Goal: Task Accomplishment & Management: Manage account settings

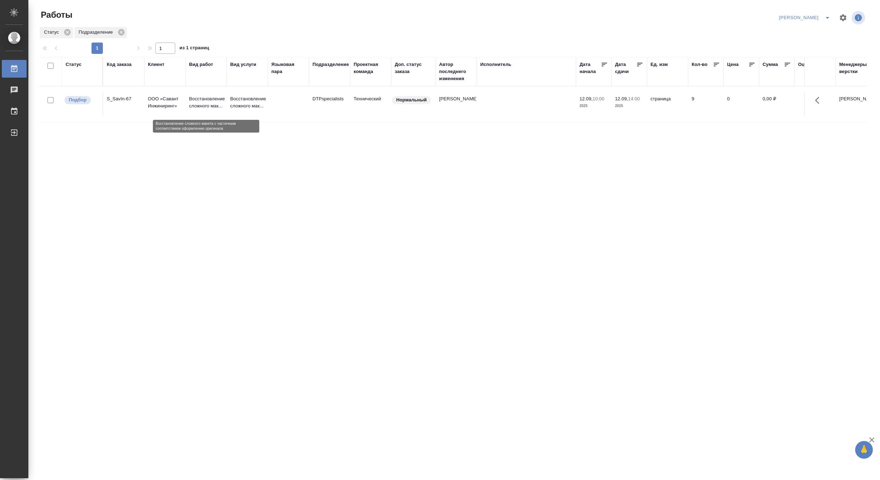
click at [228, 101] on td "Восстановление сложного мак..." at bounding box center [247, 104] width 41 height 25
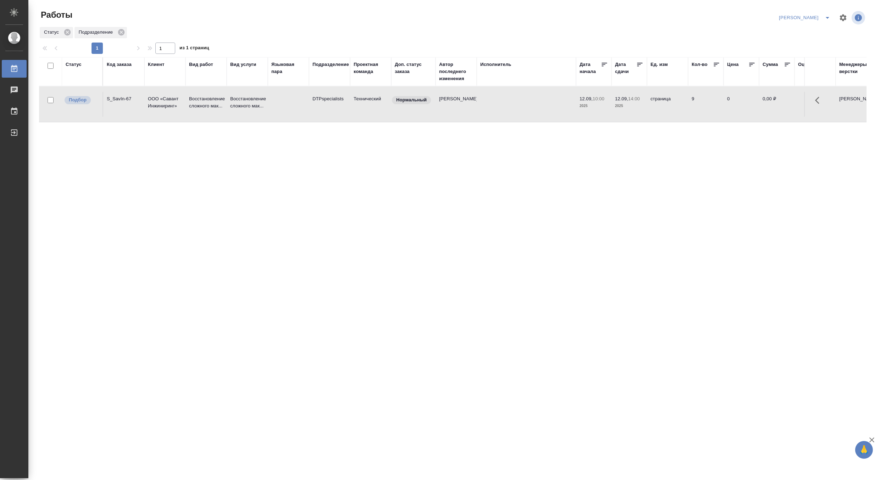
click at [228, 101] on td "Восстановление сложного мак..." at bounding box center [247, 104] width 41 height 25
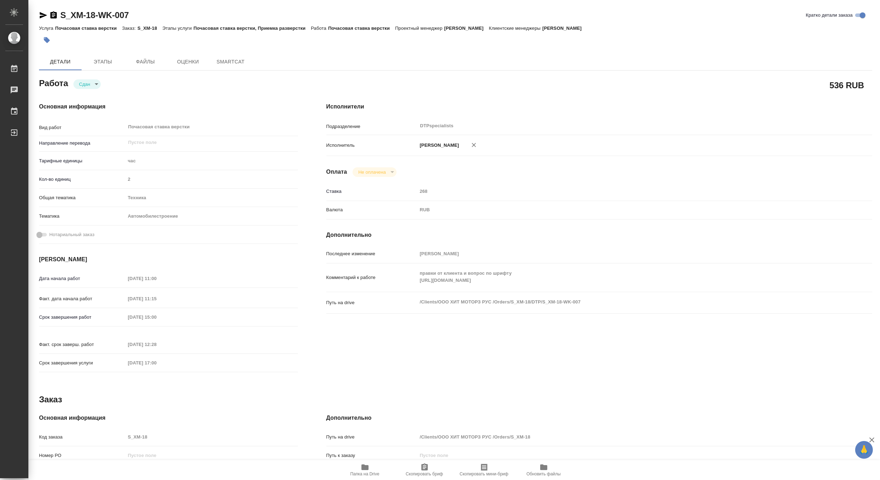
type textarea "x"
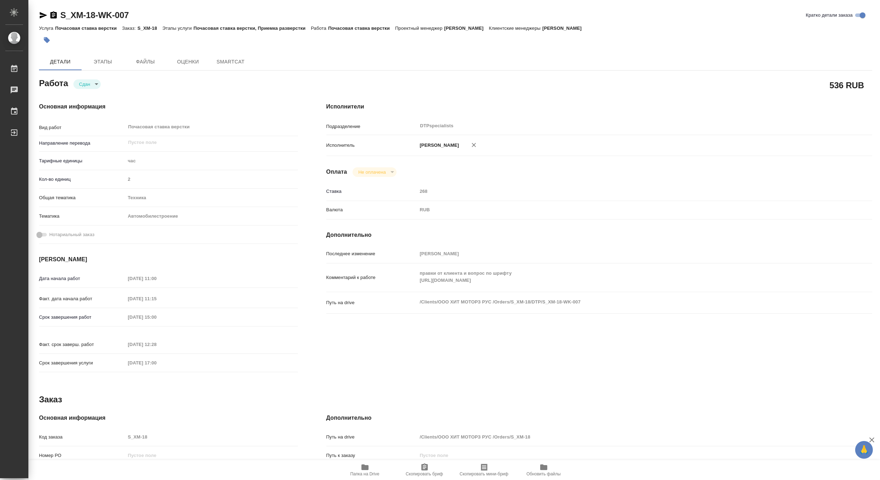
type textarea "x"
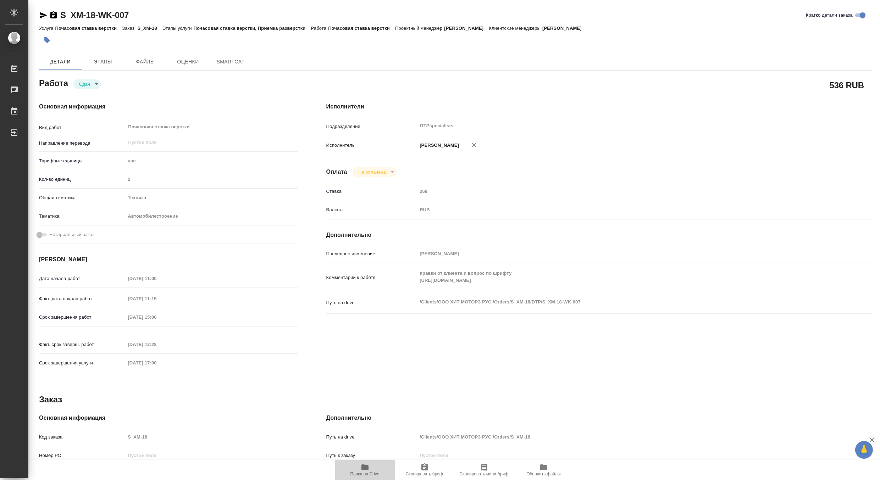
click at [364, 470] on icon "button" at bounding box center [365, 468] width 7 height 6
type textarea "x"
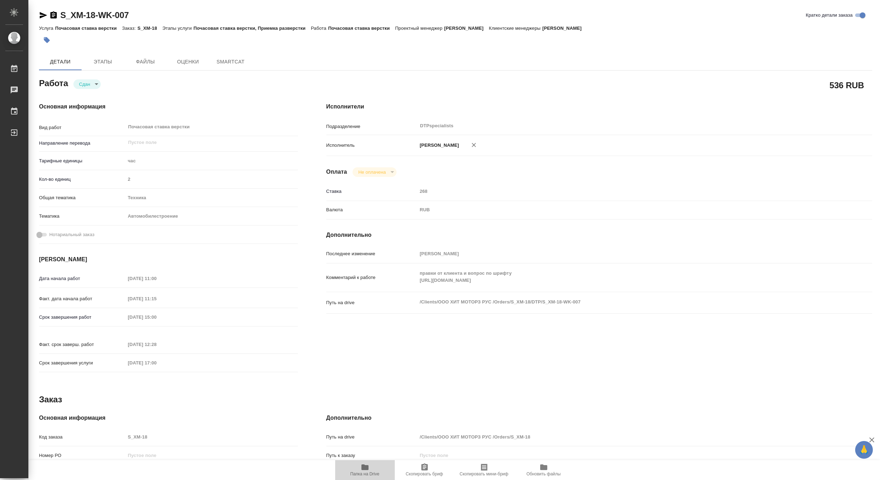
type textarea "x"
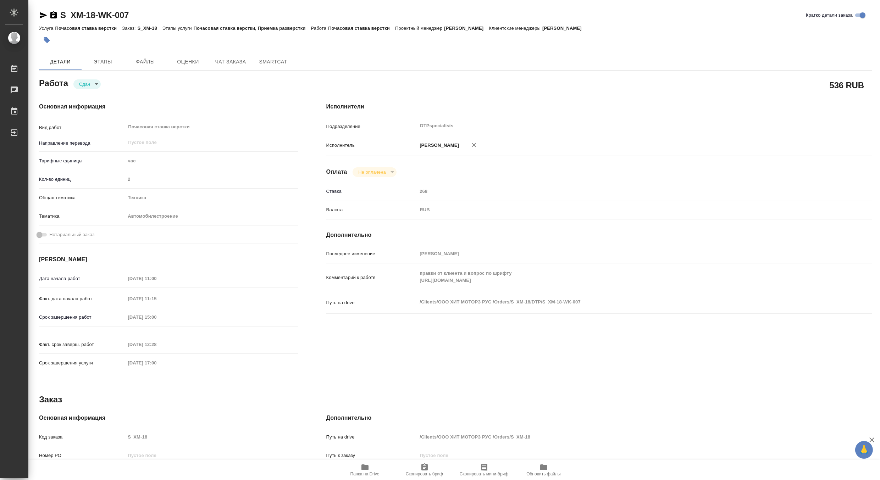
type textarea "x"
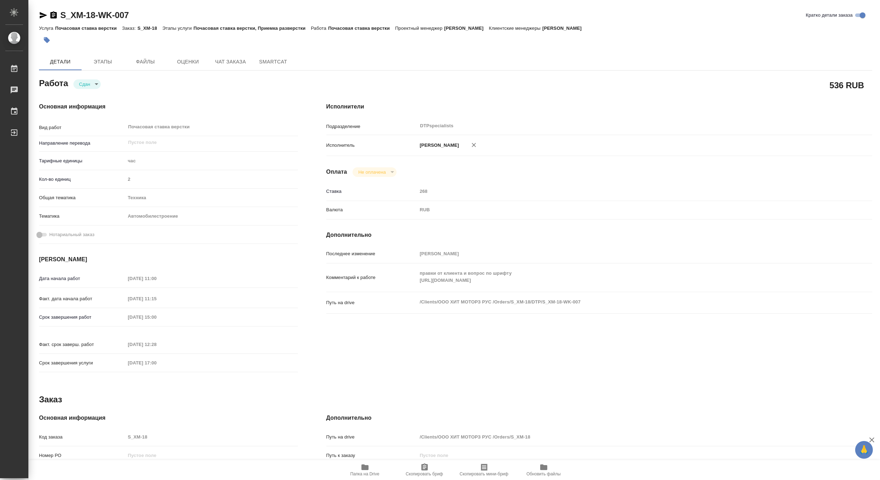
type textarea "x"
click at [221, 58] on span "Чат заказа" at bounding box center [231, 61] width 34 height 9
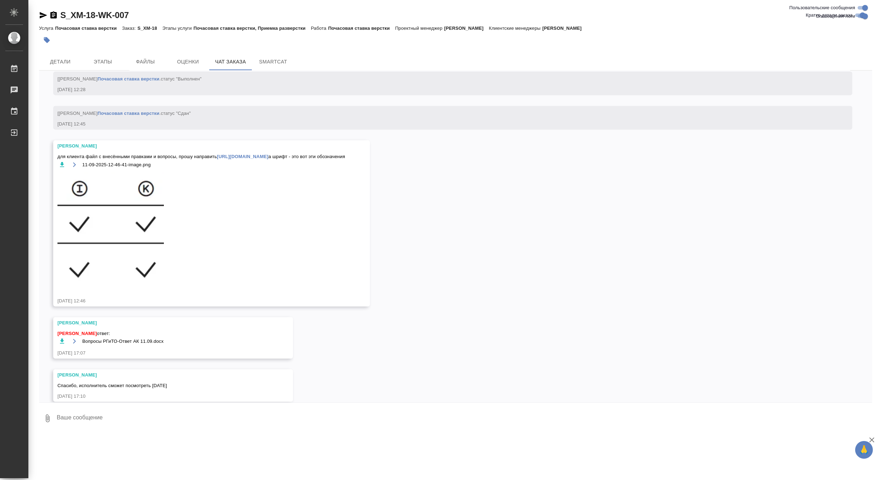
scroll to position [3002, 0]
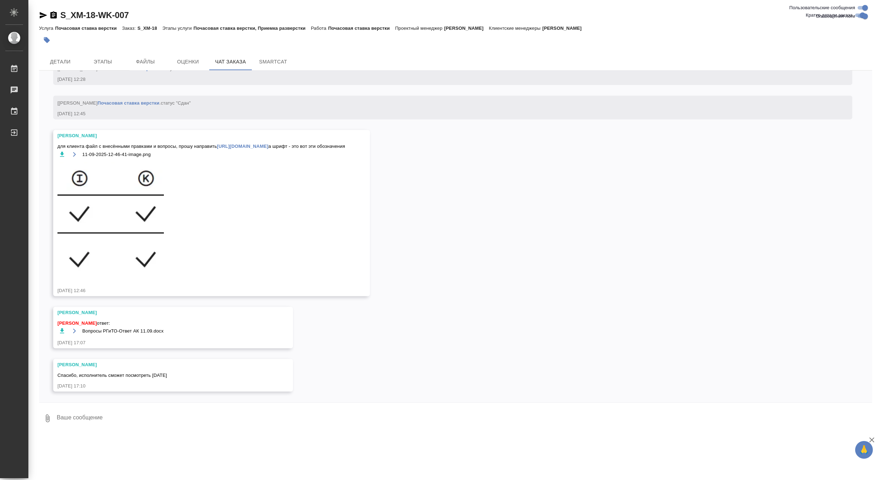
click at [135, 418] on textarea at bounding box center [464, 419] width 816 height 24
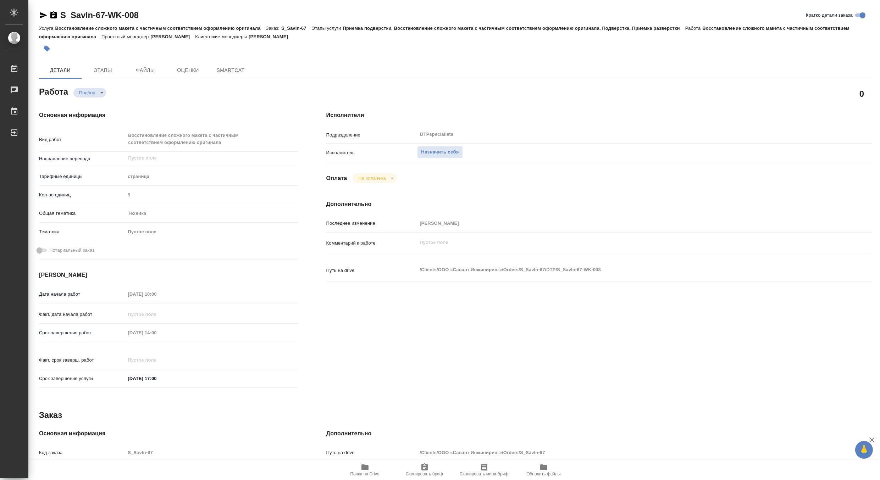
type textarea "x"
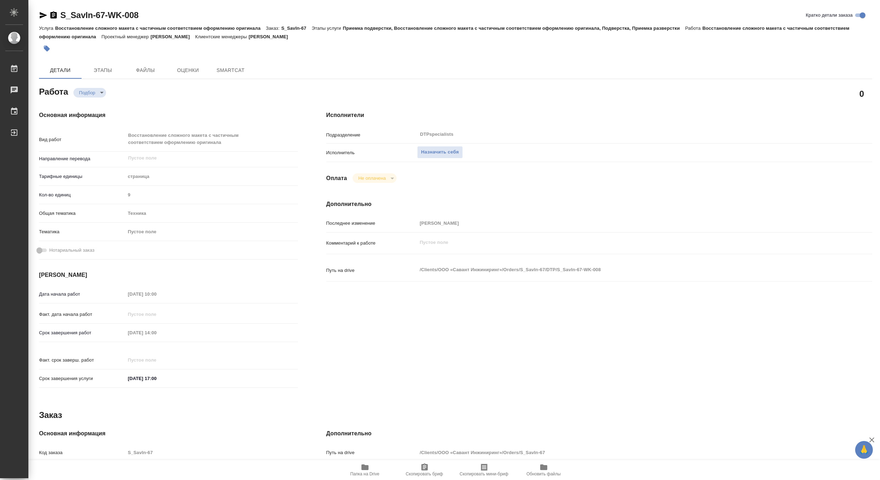
type textarea "x"
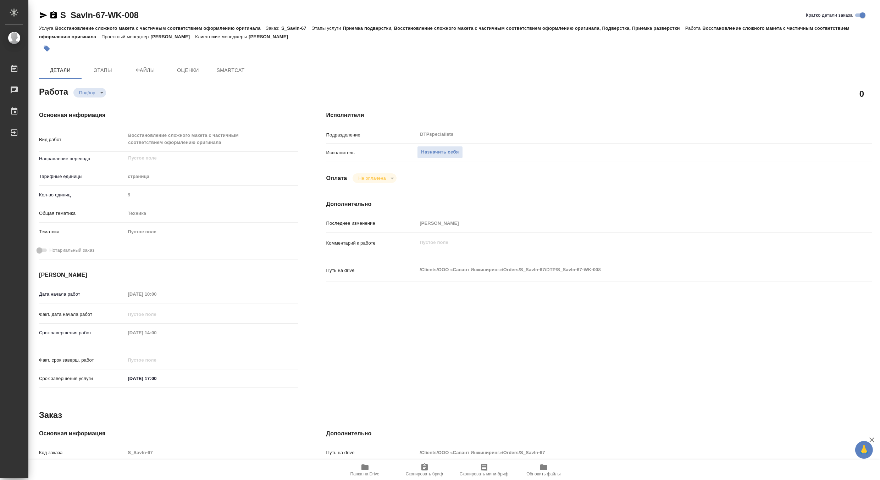
type textarea "x"
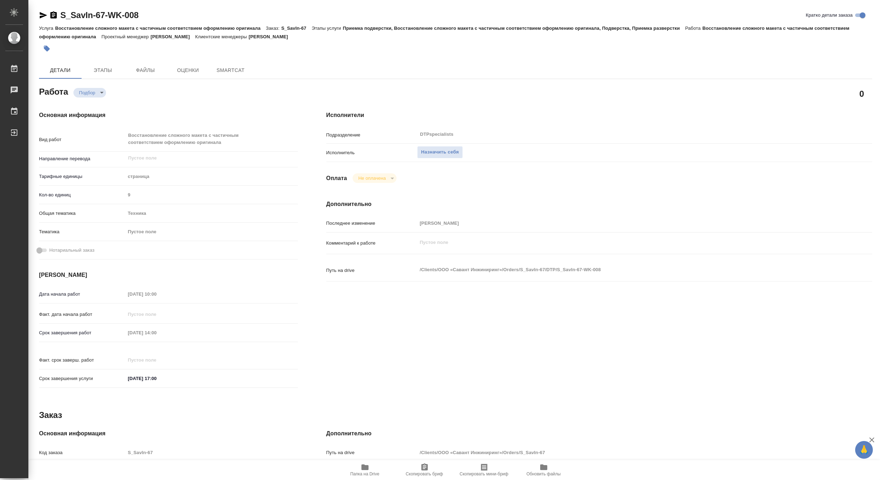
type textarea "x"
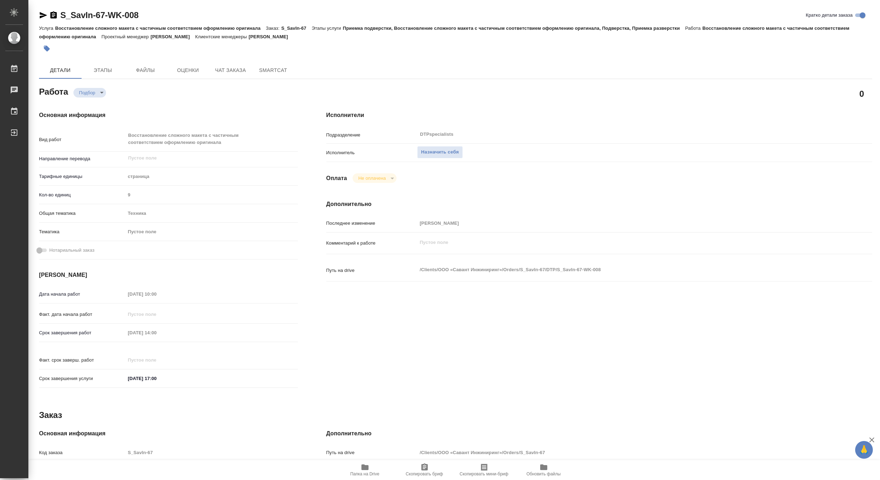
type textarea "x"
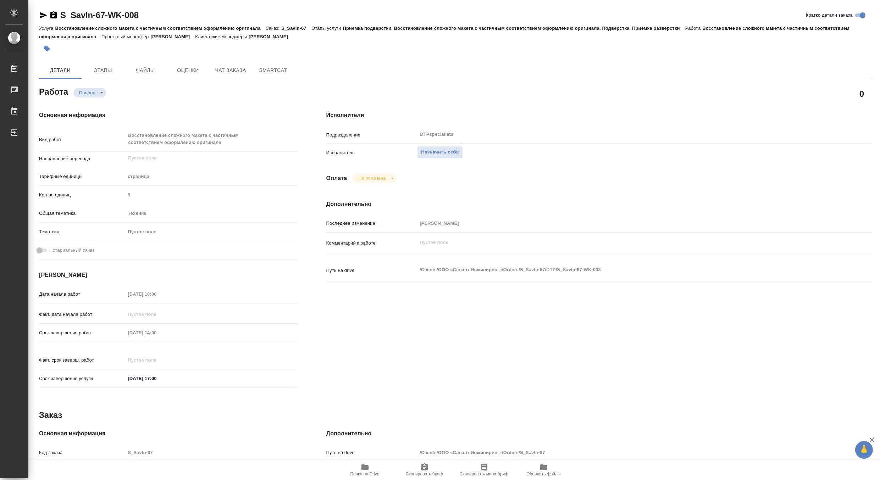
type textarea "x"
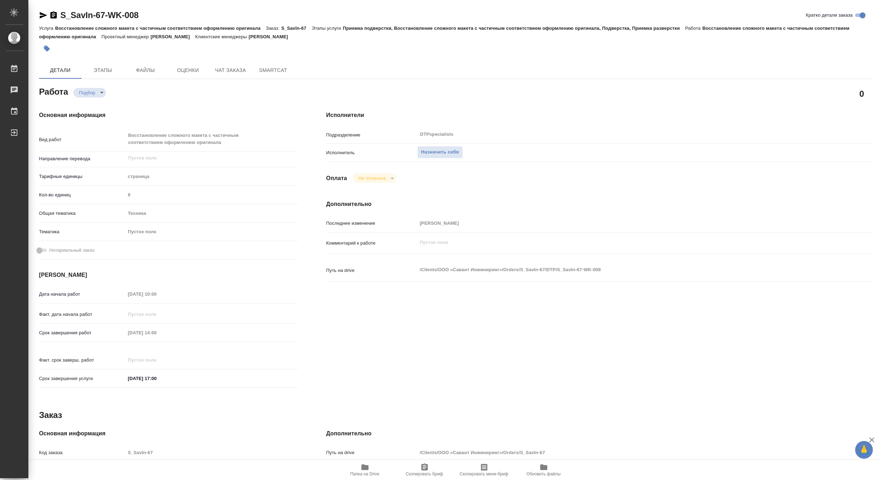
click at [367, 466] on icon "button" at bounding box center [365, 468] width 7 height 6
click at [441, 154] on span "Назначить себя" at bounding box center [440, 152] width 38 height 8
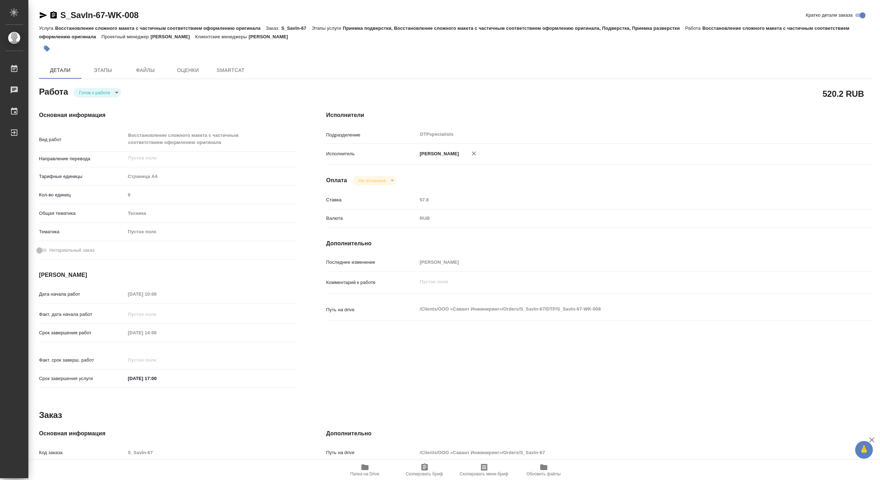
type textarea "x"
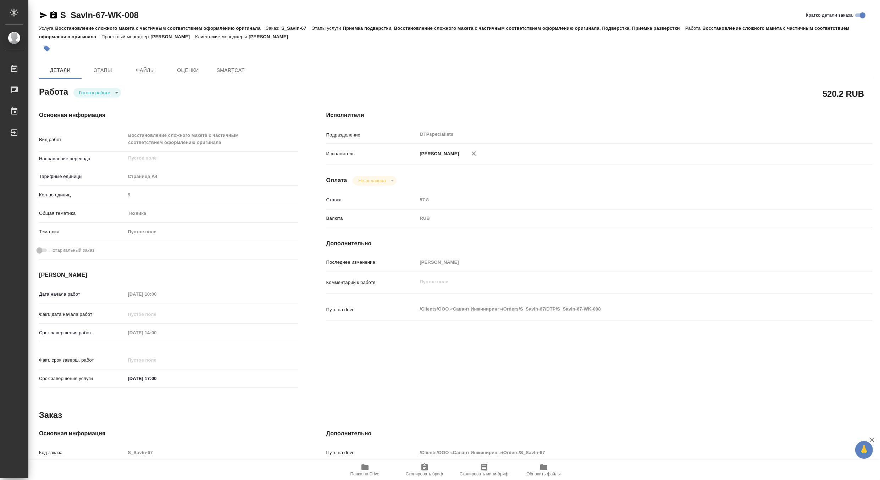
type textarea "x"
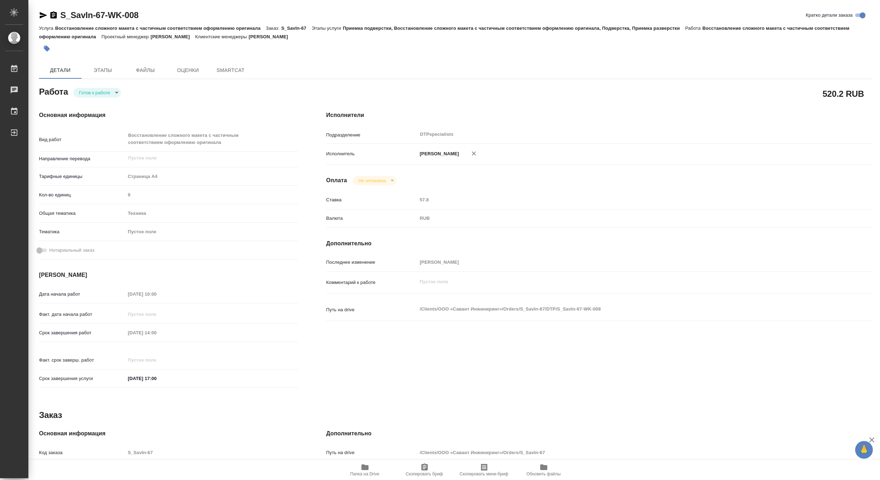
type textarea "x"
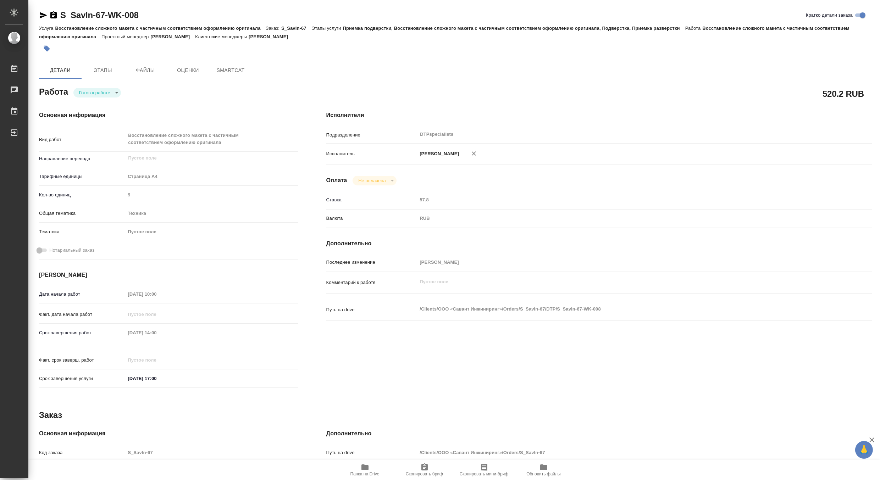
type textarea "x"
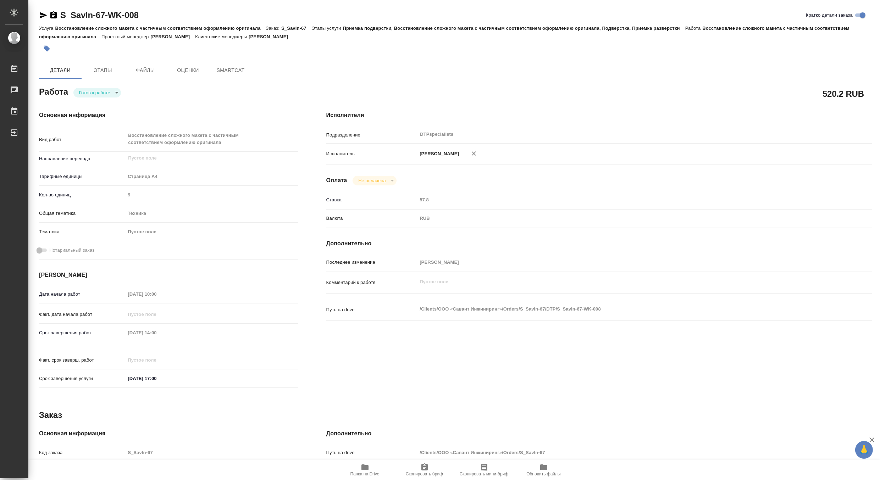
type textarea "x"
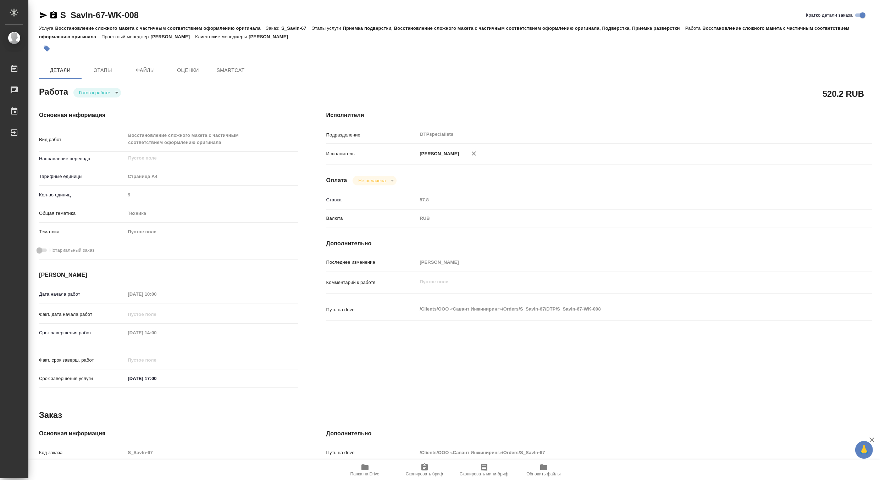
type textarea "x"
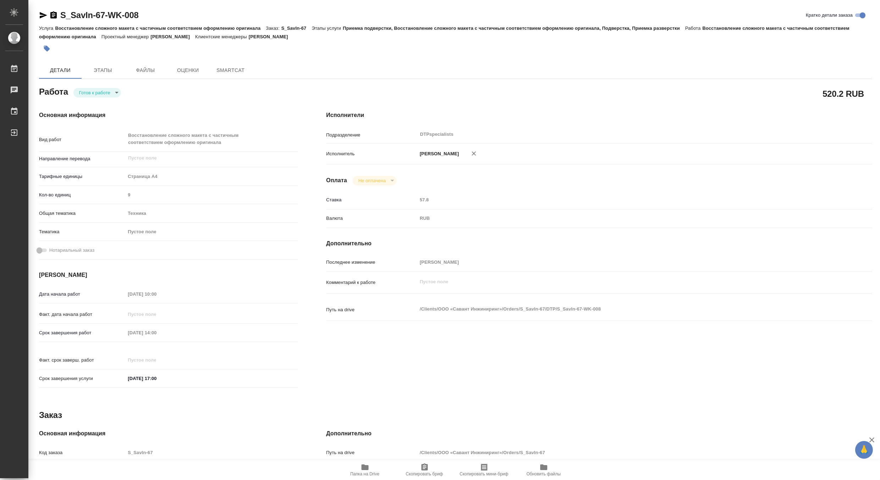
type textarea "x"
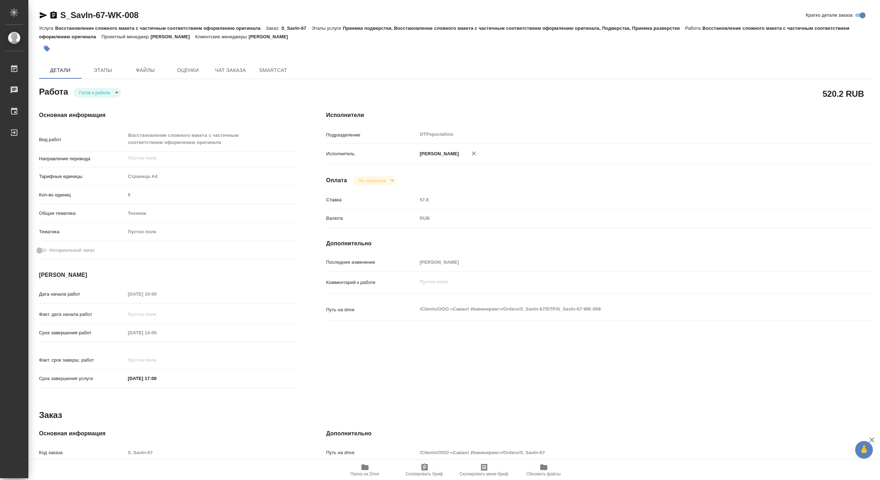
type textarea "x"
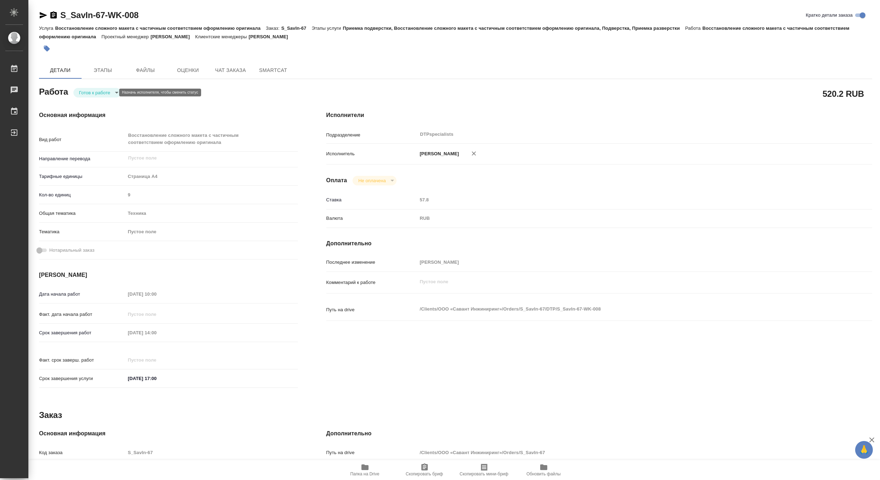
click at [83, 91] on body "🙏 .cls-1 fill:#fff; AWATERA Matveeva Maria Работы Чаты График Выйти S_SavIn-67-…" at bounding box center [440, 240] width 880 height 480
click at [82, 91] on button "В работе" at bounding box center [90, 93] width 23 height 8
type textarea "x"
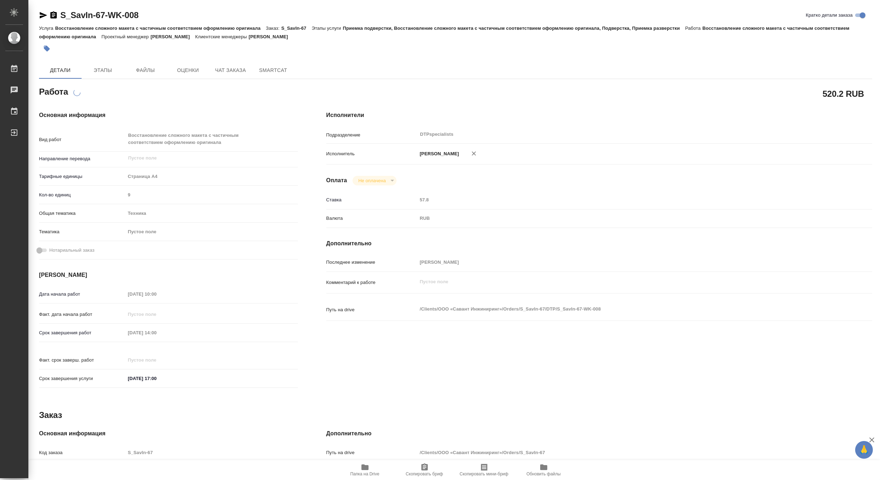
type textarea "x"
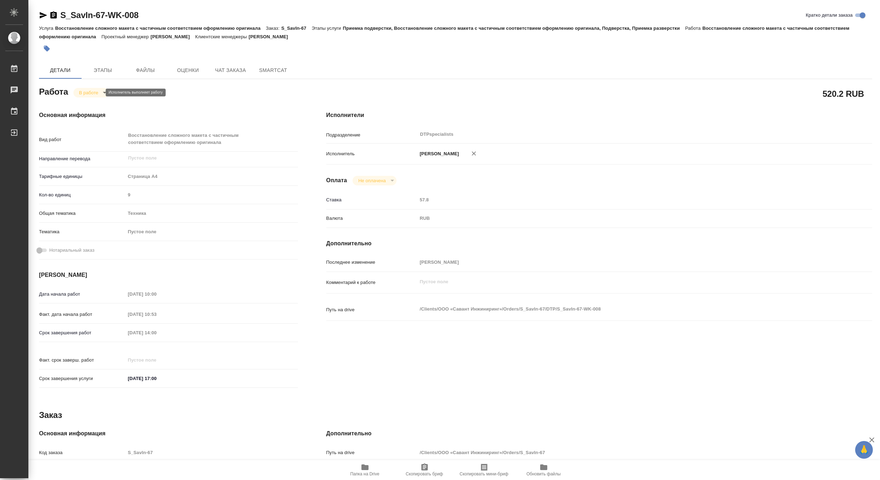
type textarea "x"
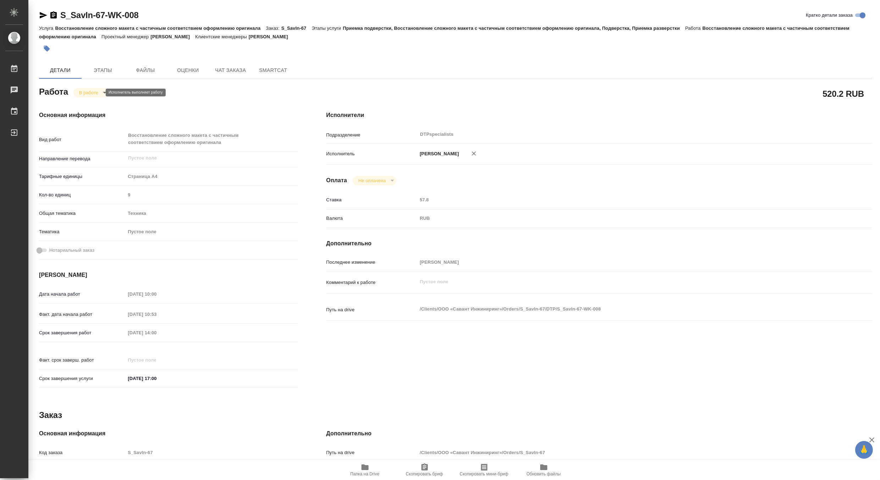
type textarea "x"
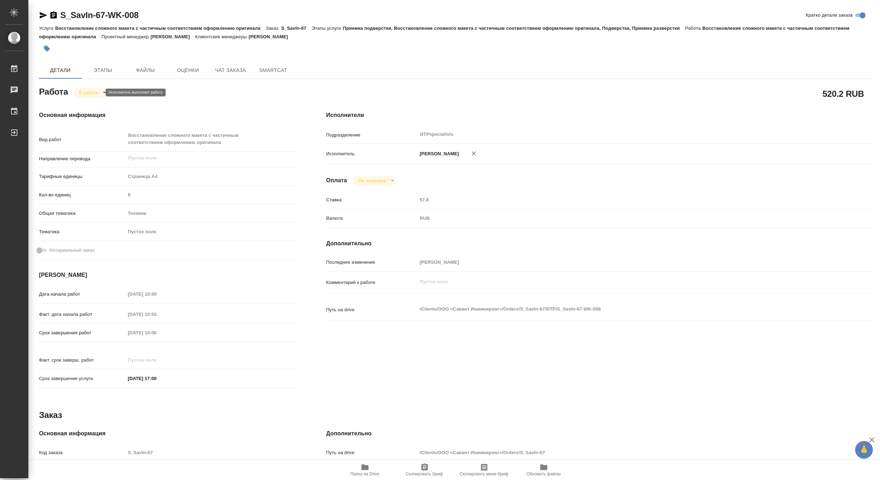
type textarea "x"
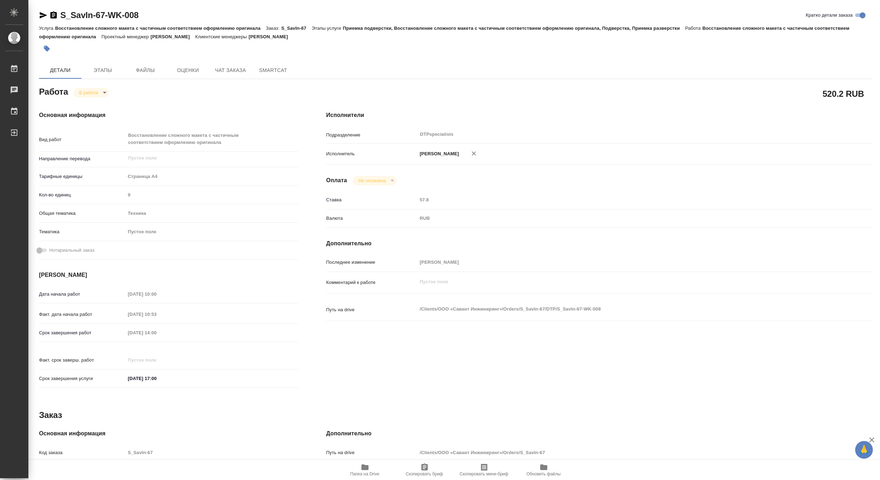
type textarea "x"
drag, startPoint x: 154, startPoint y: 13, endPoint x: 60, endPoint y: 9, distance: 94.5
click at [60, 9] on div "S_SavIn-67-WK-008 Кратко детали заказа Услуга Восстановление сложного макета с …" at bounding box center [455, 309] width 841 height 619
copy link "S_SavIn-67-WK-008"
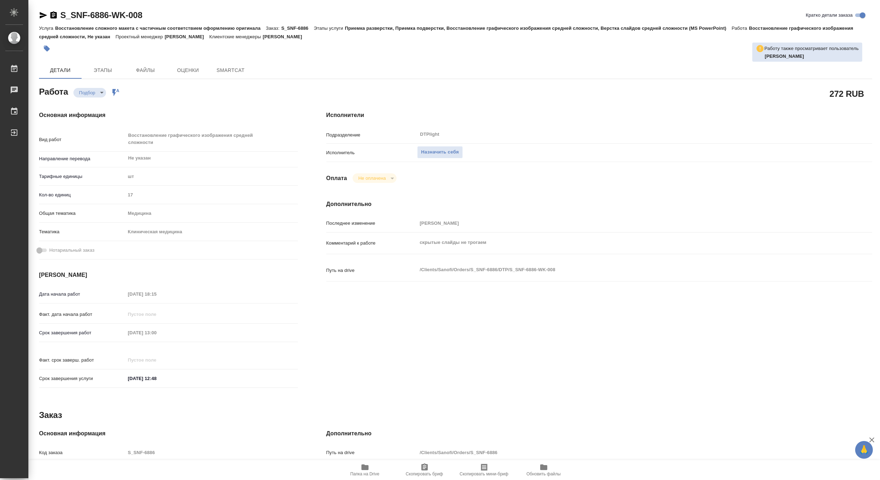
type textarea "x"
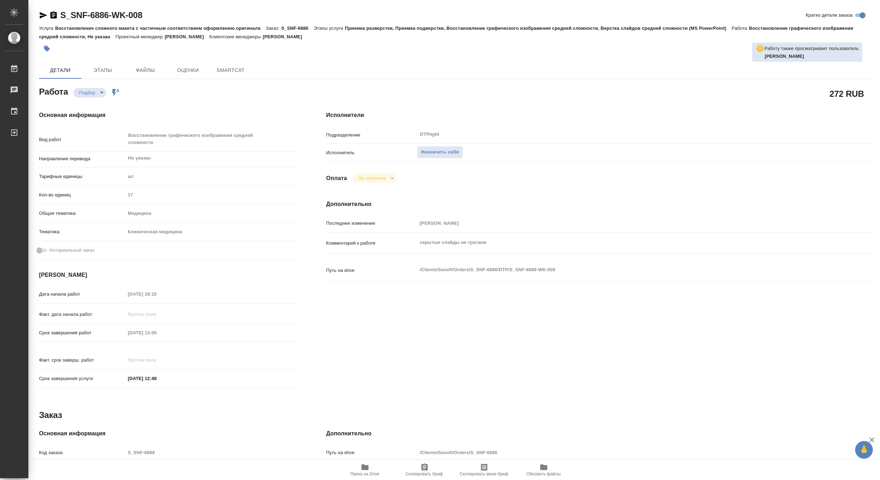
type textarea "x"
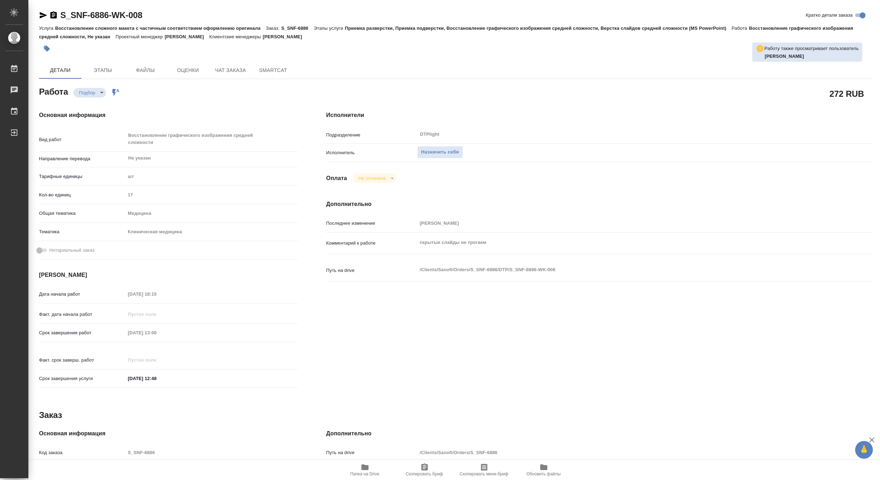
type textarea "x"
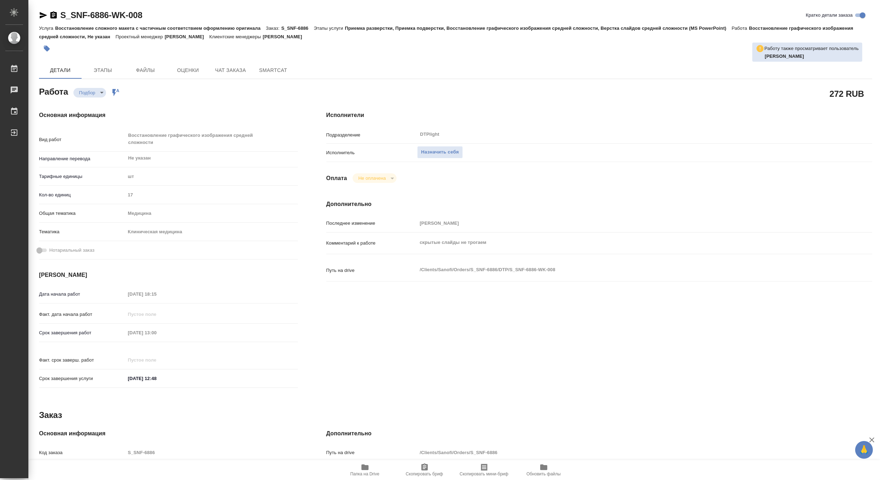
type textarea "x"
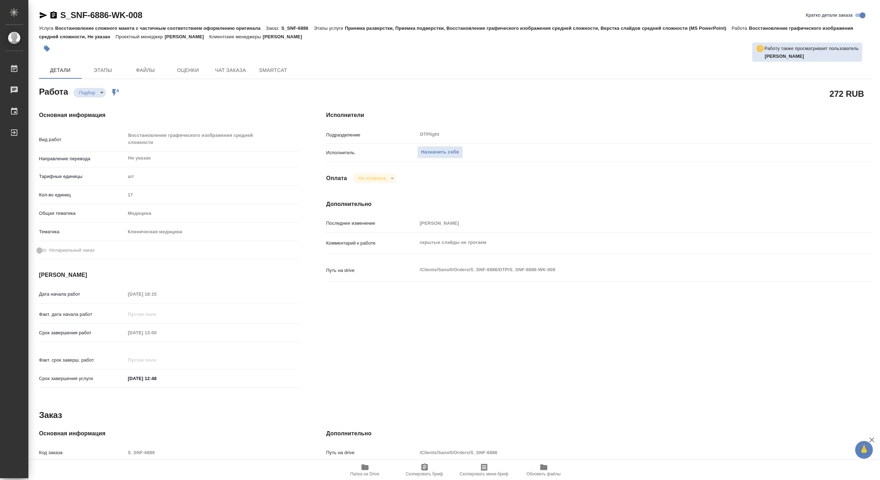
type textarea "x"
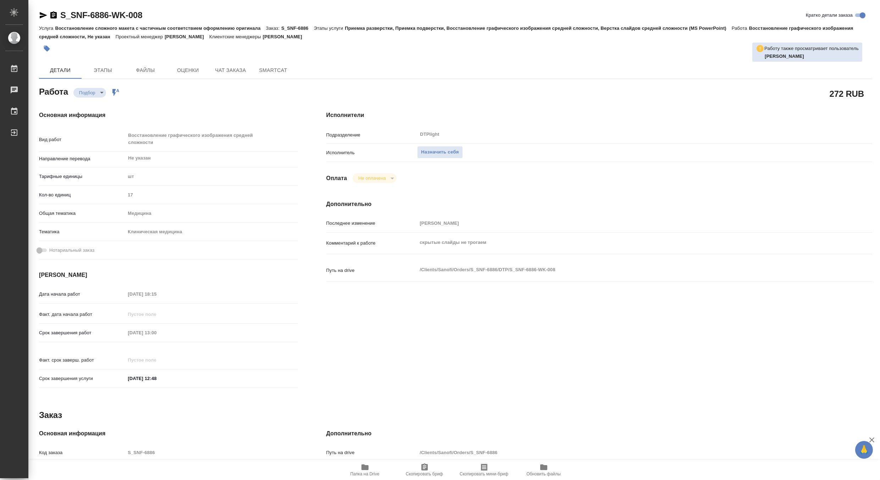
type textarea "x"
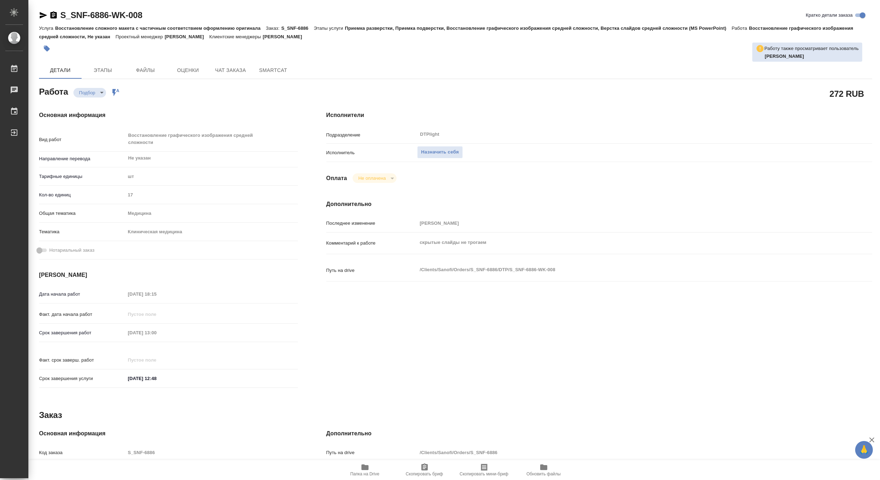
type textarea "x"
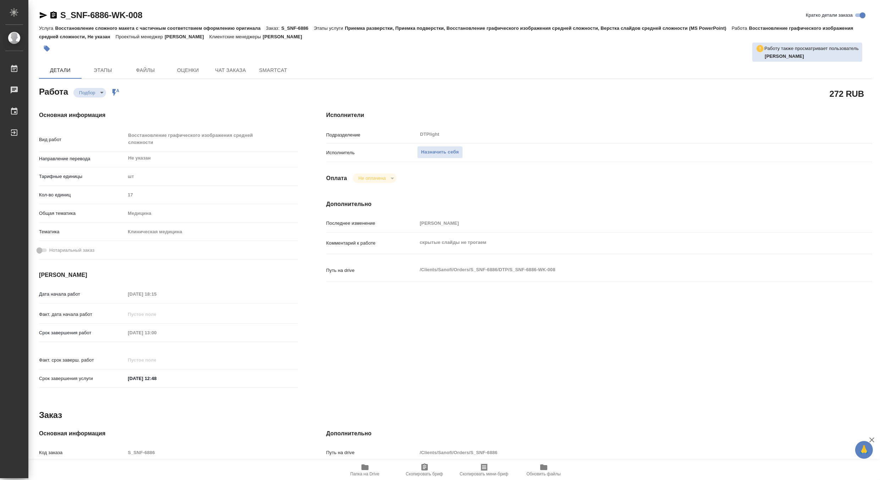
type textarea "x"
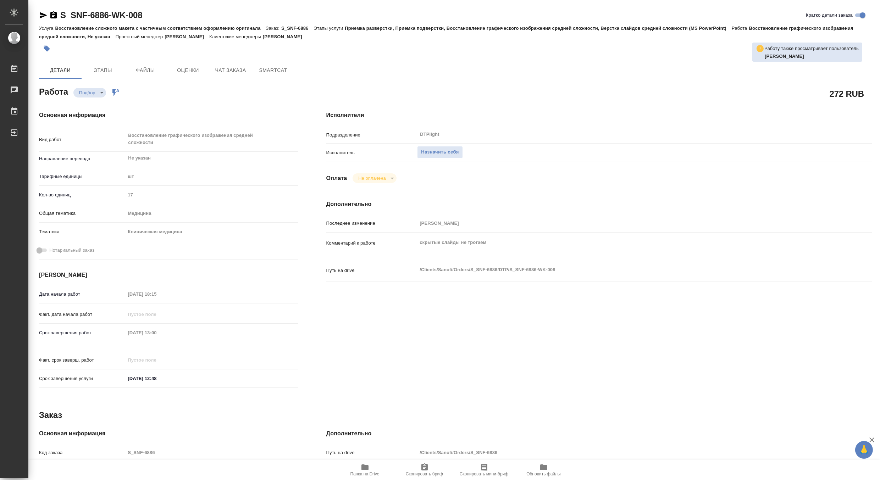
type textarea "x"
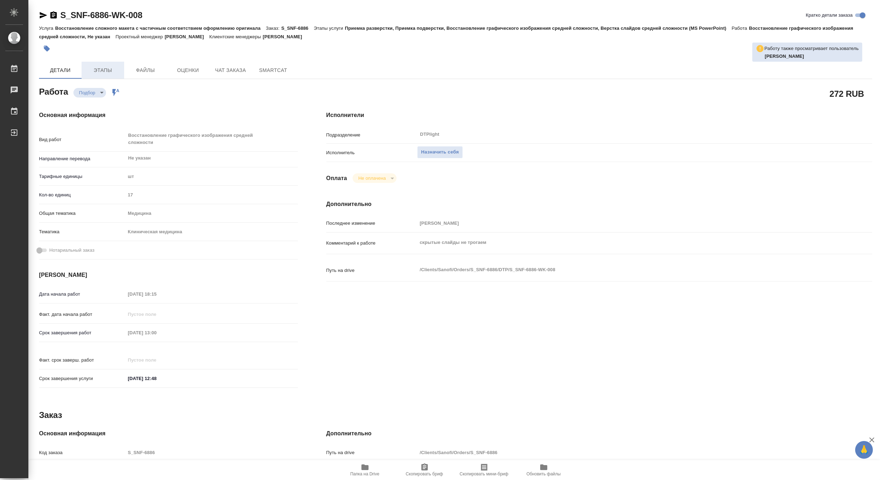
click at [108, 69] on span "Этапы" at bounding box center [103, 70] width 34 height 9
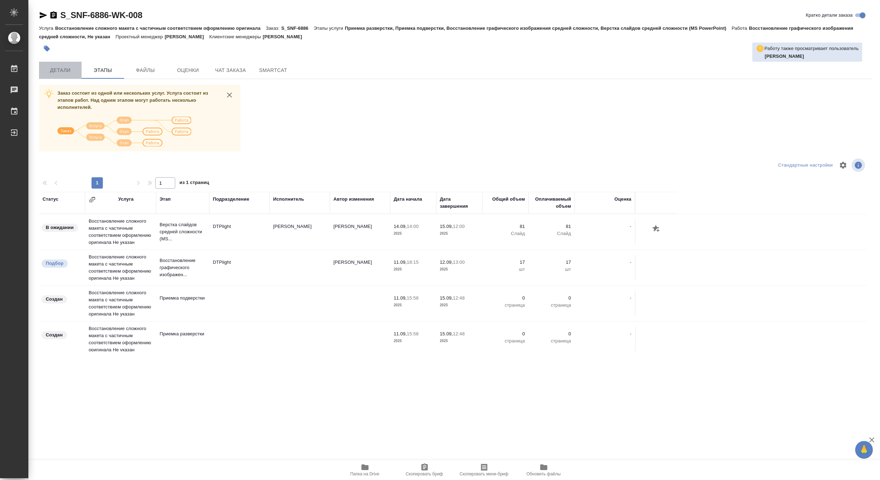
click at [62, 72] on span "Детали" at bounding box center [60, 70] width 34 height 9
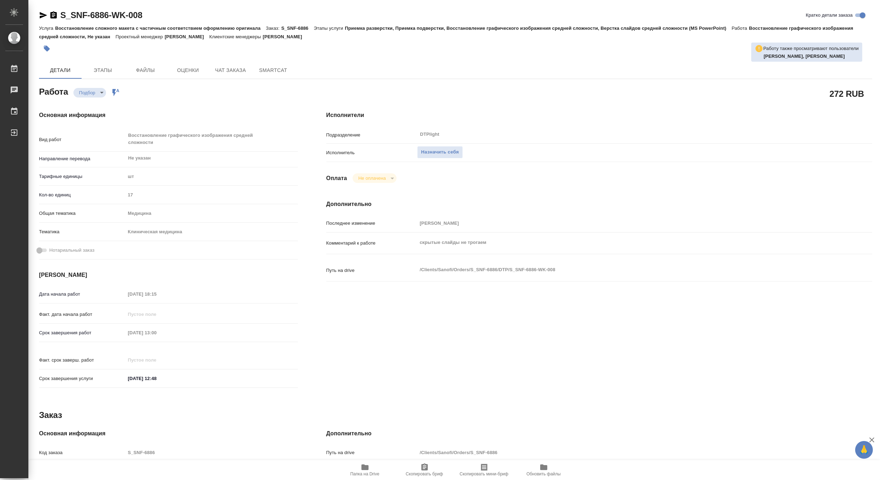
type textarea "x"
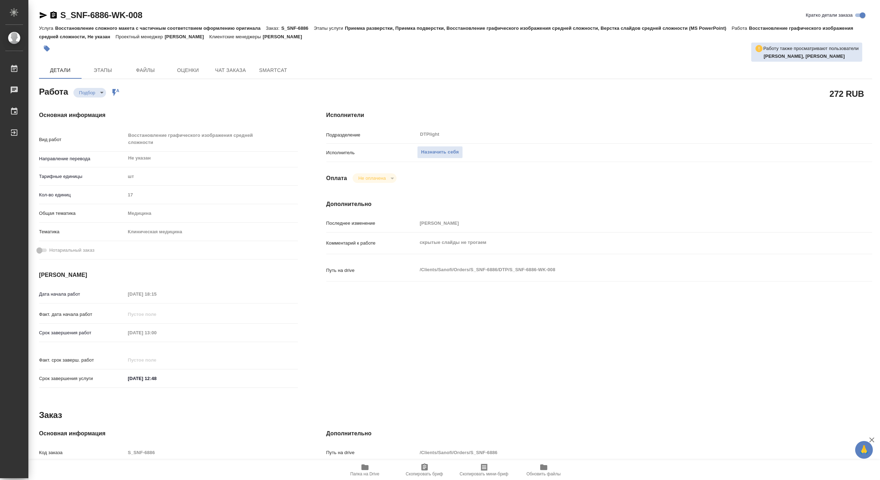
type textarea "x"
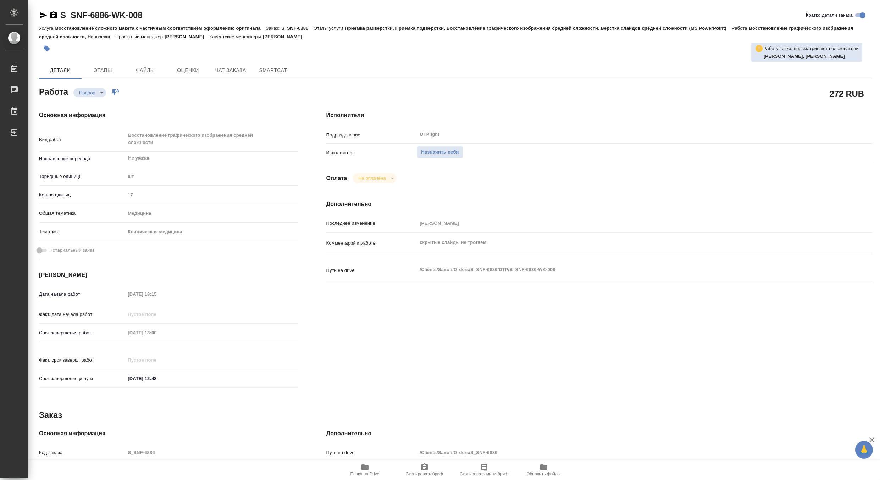
click at [371, 467] on span "Папка на Drive" at bounding box center [365, 469] width 51 height 13
type textarea "x"
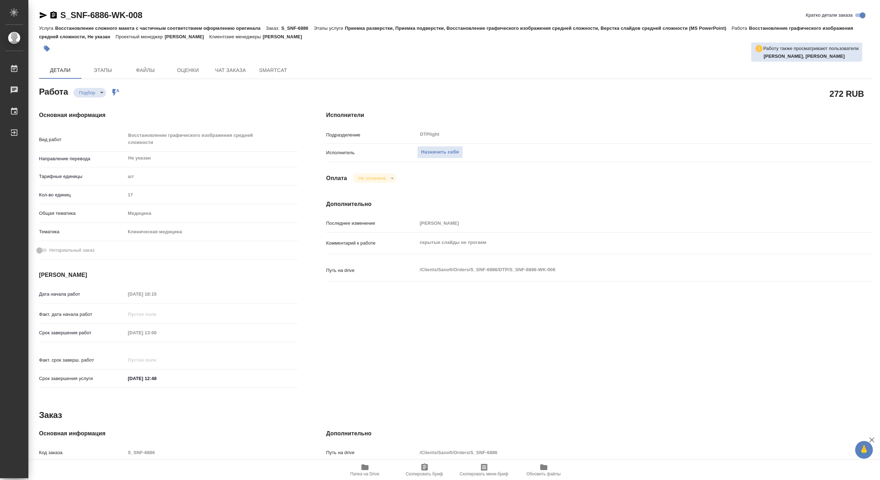
type textarea "x"
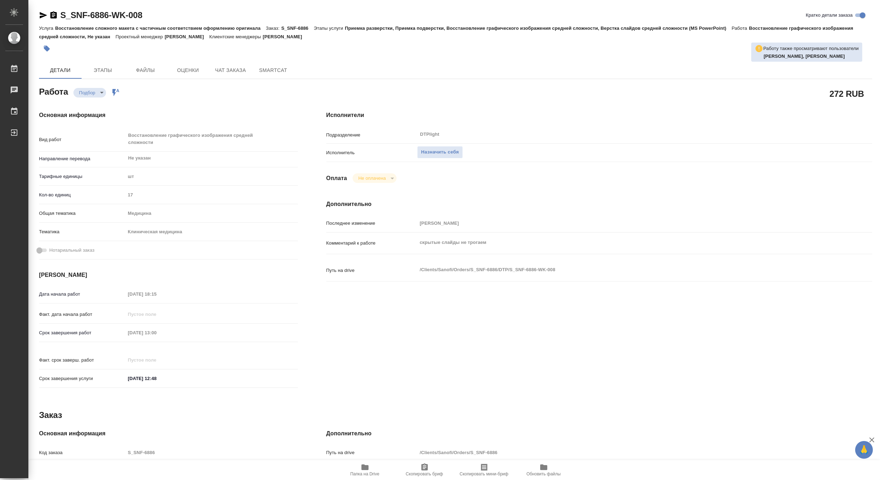
type textarea "x"
click at [224, 69] on span "Чат заказа" at bounding box center [231, 70] width 34 height 9
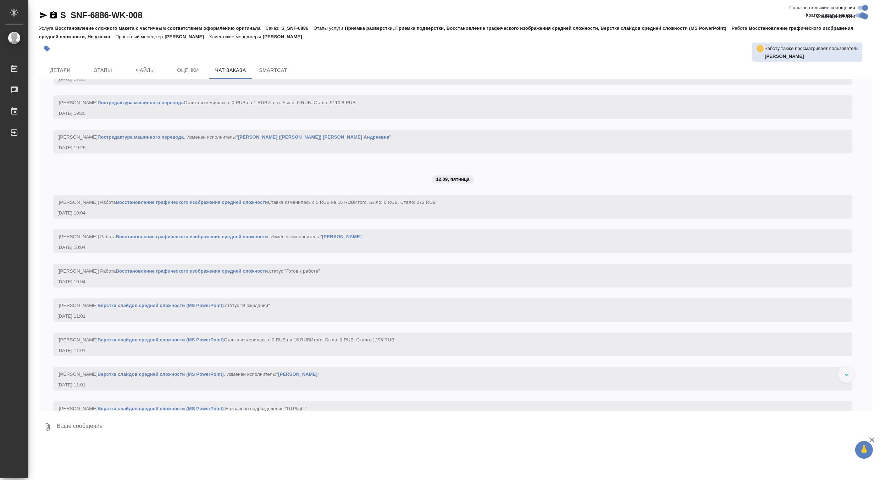
scroll to position [1588, 0]
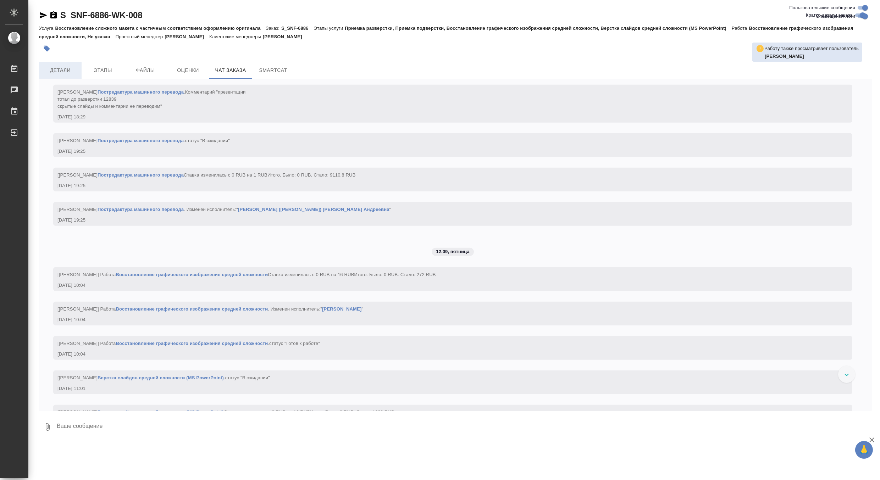
click at [66, 67] on span "Детали" at bounding box center [60, 70] width 34 height 9
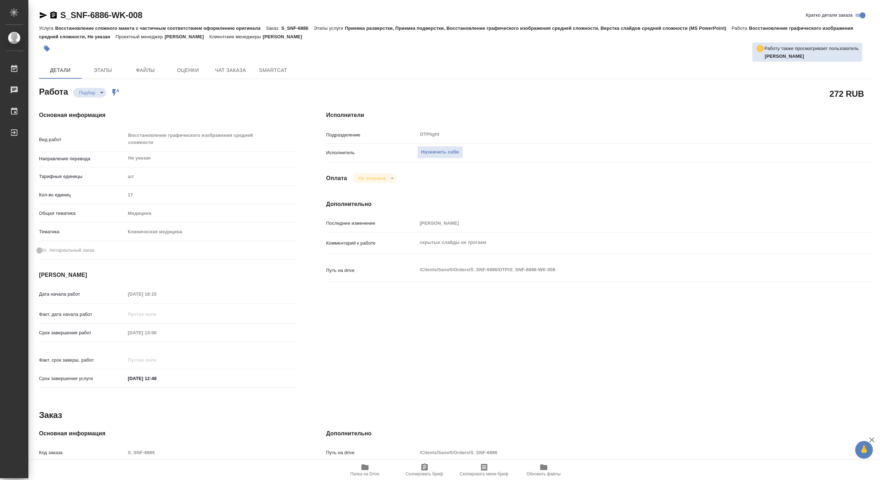
type textarea "x"
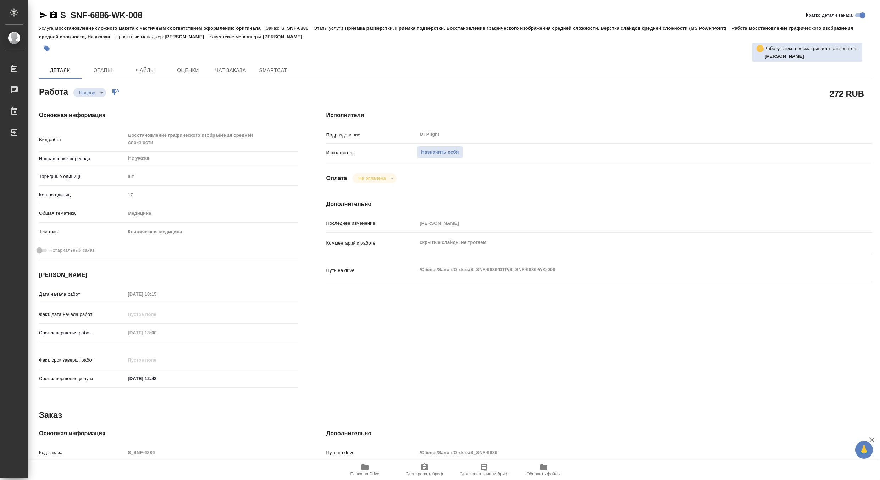
type textarea "x"
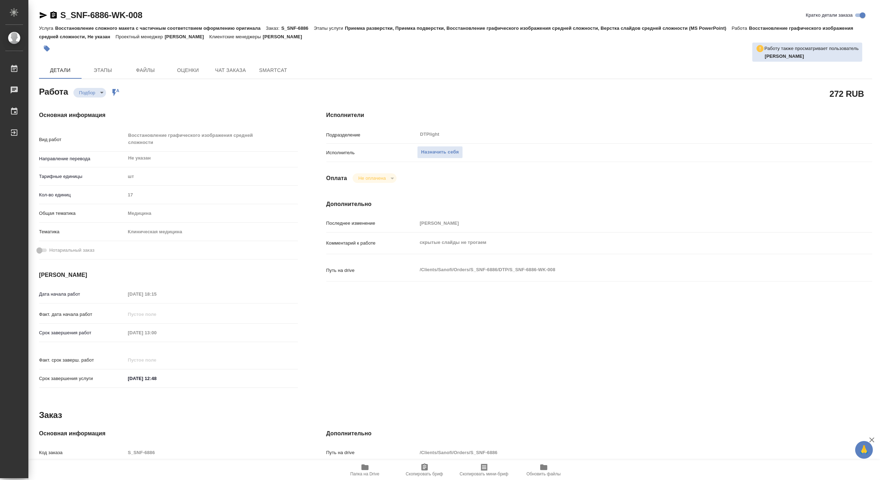
type textarea "x"
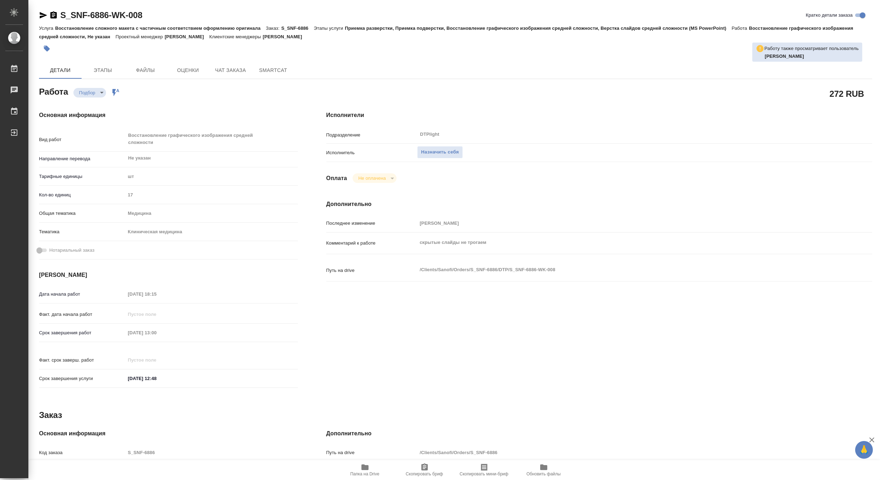
type textarea "x"
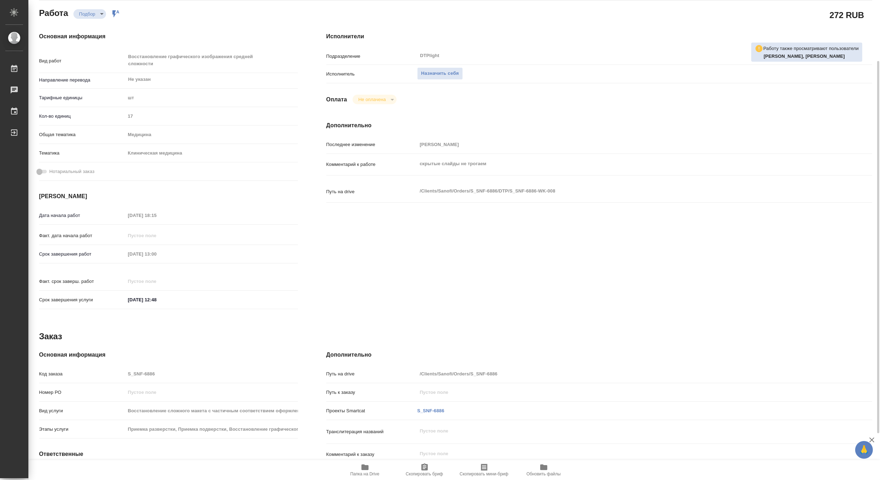
scroll to position [139, 0]
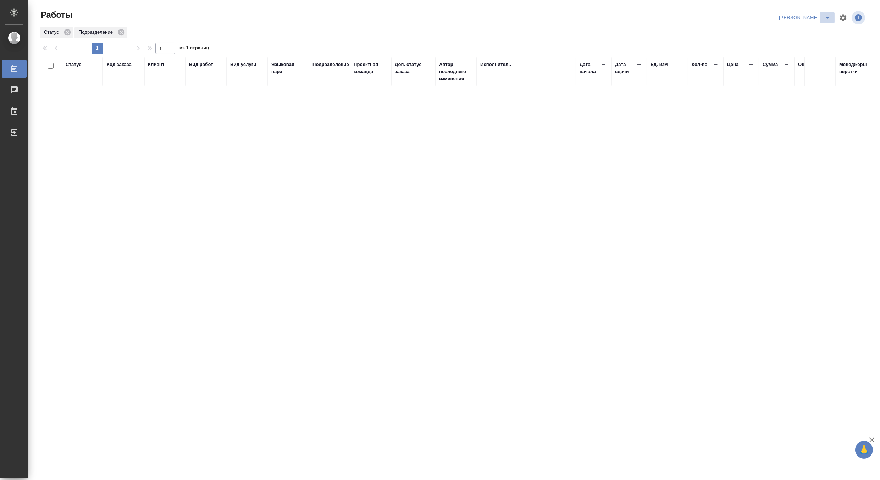
click at [827, 15] on icon "split button" at bounding box center [828, 17] width 9 height 9
click at [814, 29] on li "[PERSON_NAME] работе" at bounding box center [801, 31] width 68 height 11
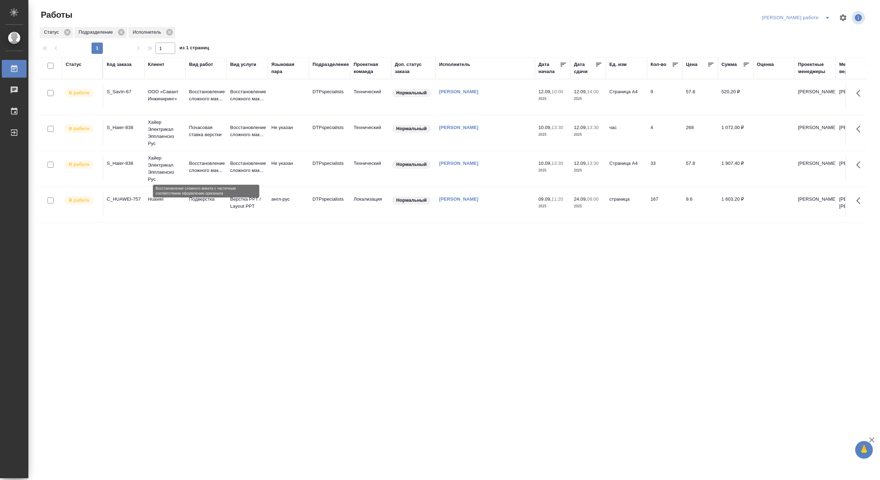
click at [205, 166] on p "Восстановление сложного мак..." at bounding box center [206, 167] width 34 height 14
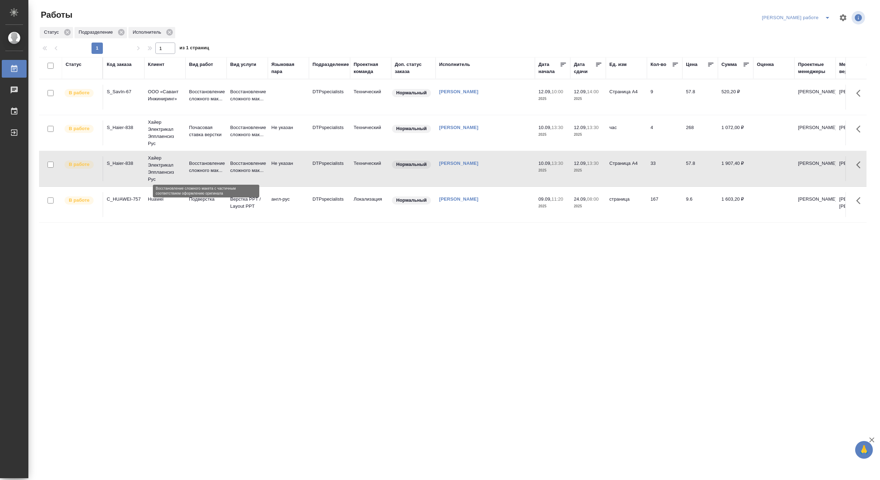
click at [205, 166] on p "Восстановление сложного мак..." at bounding box center [206, 167] width 34 height 14
click at [828, 13] on icon "split button" at bounding box center [828, 17] width 9 height 9
click at [814, 43] on li "Матвеева_назначено" at bounding box center [802, 43] width 64 height 11
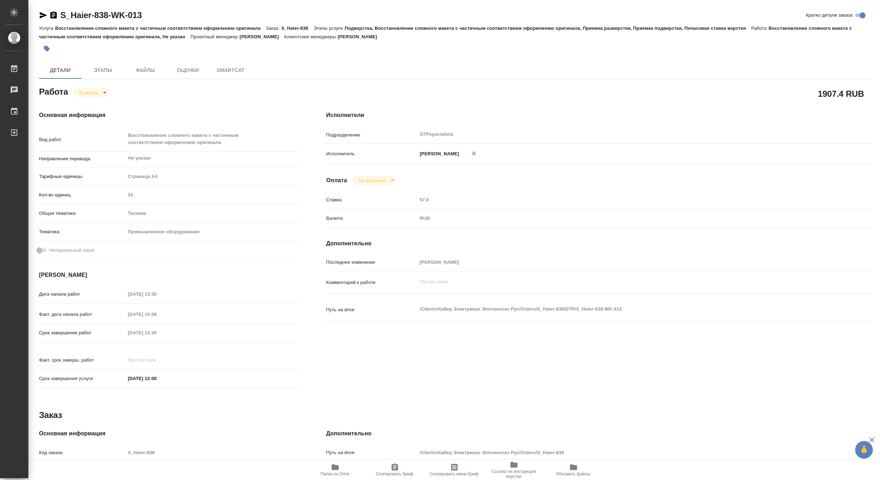
type textarea "x"
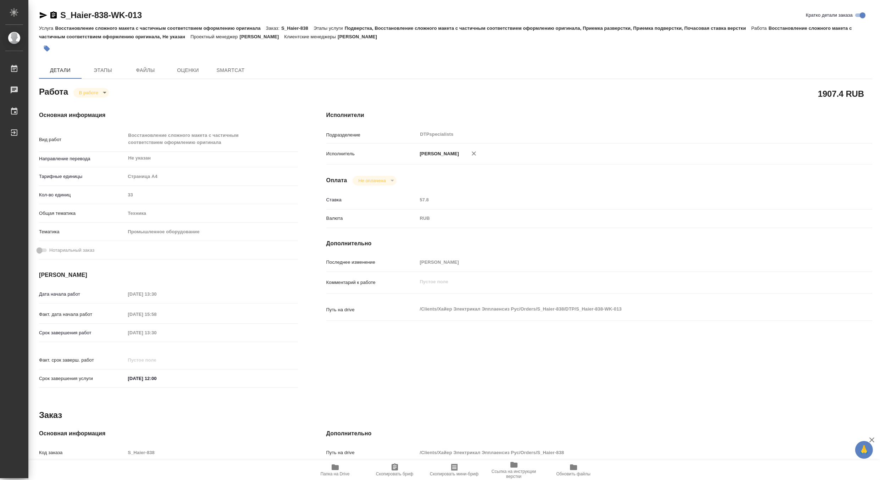
type textarea "x"
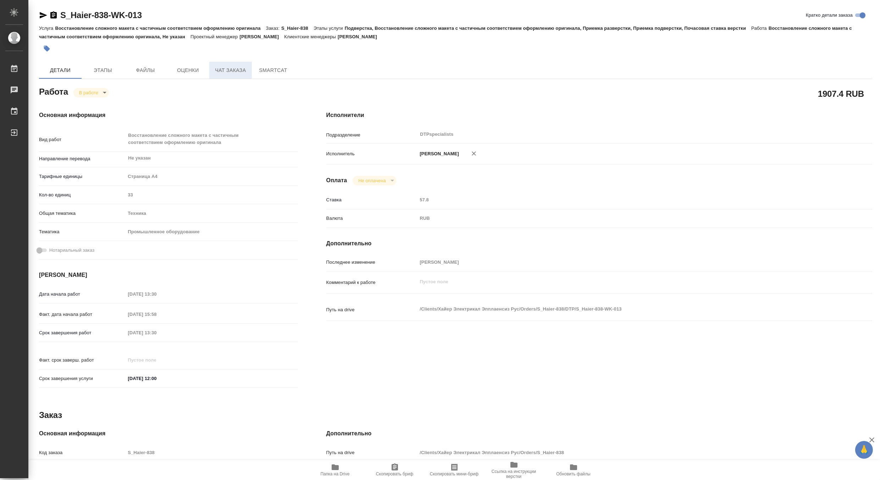
click at [225, 68] on span "Чат заказа" at bounding box center [231, 70] width 34 height 9
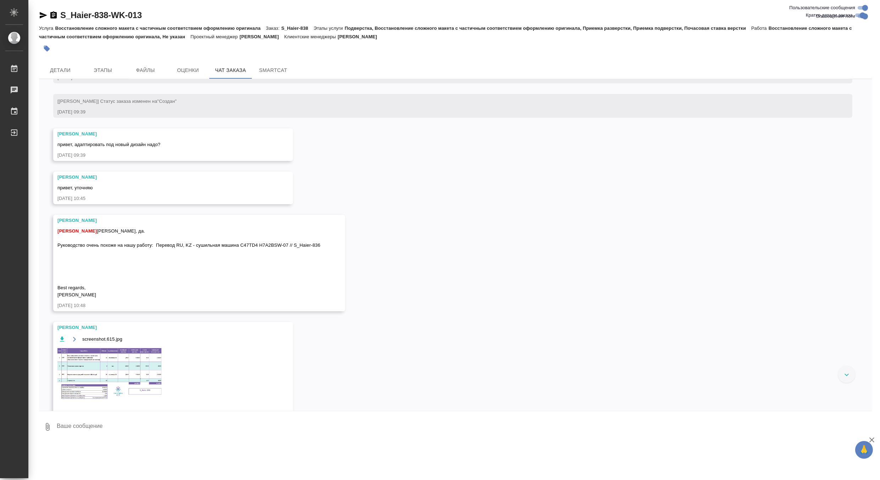
scroll to position [300, 0]
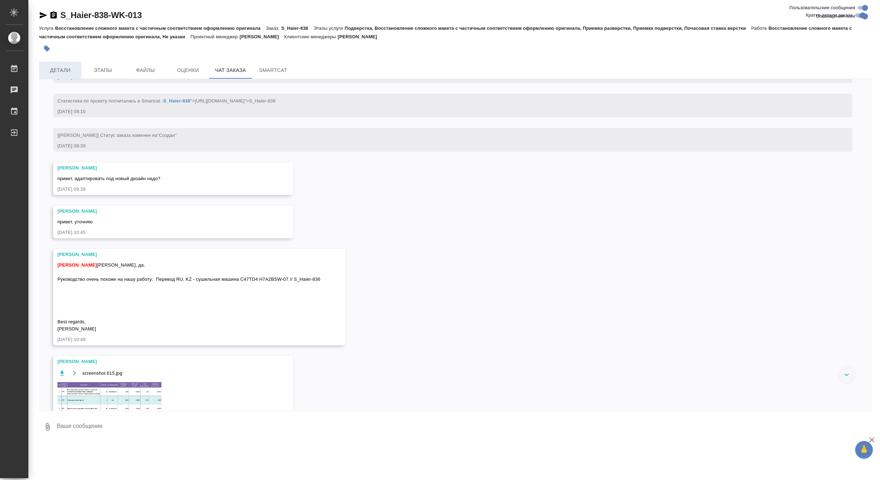
click at [62, 70] on span "Детали" at bounding box center [60, 70] width 34 height 9
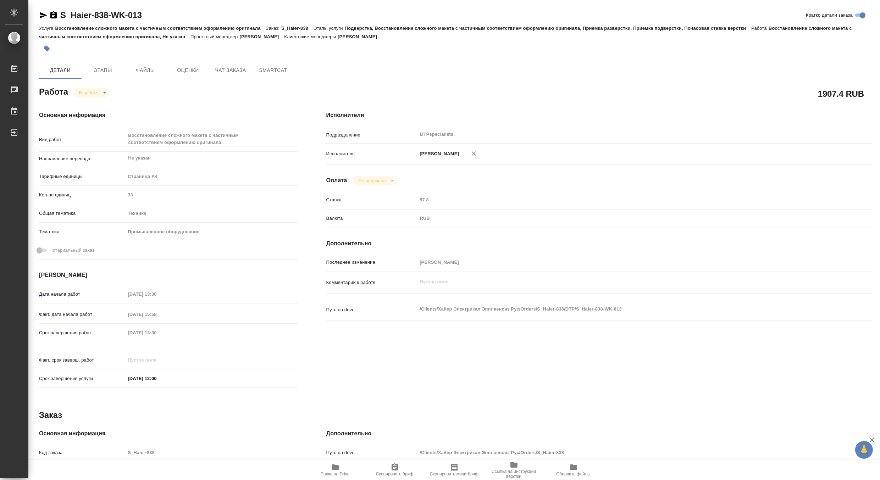
type textarea "x"
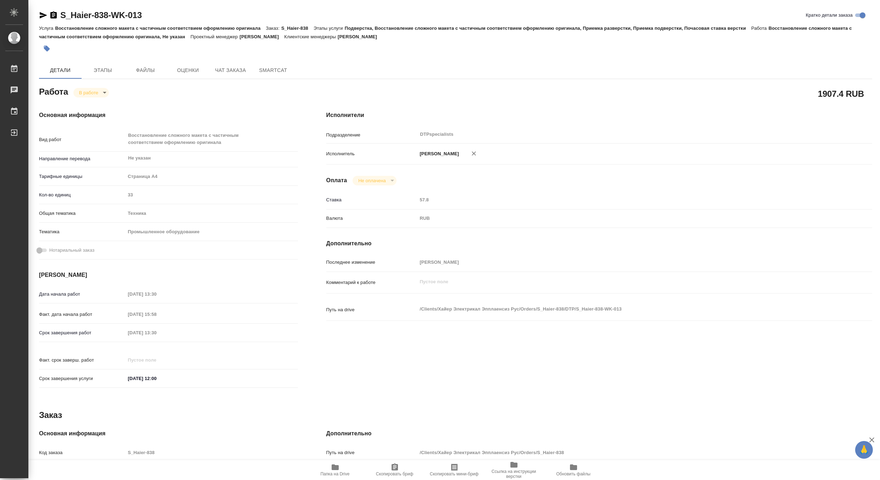
type textarea "x"
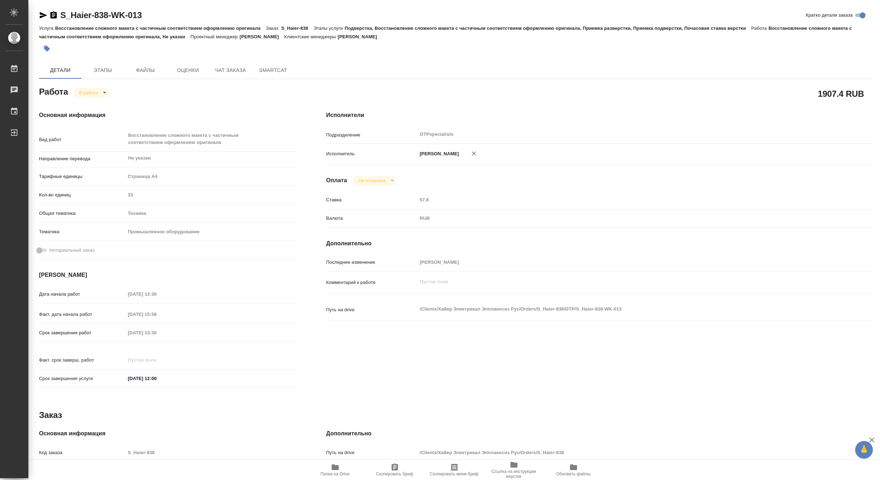
type textarea "x"
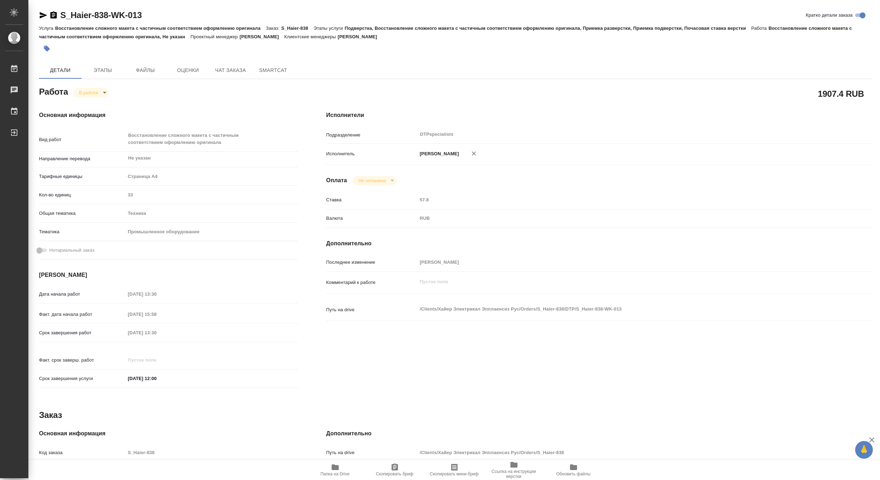
click at [327, 473] on span "Папка на Drive" at bounding box center [335, 474] width 29 height 5
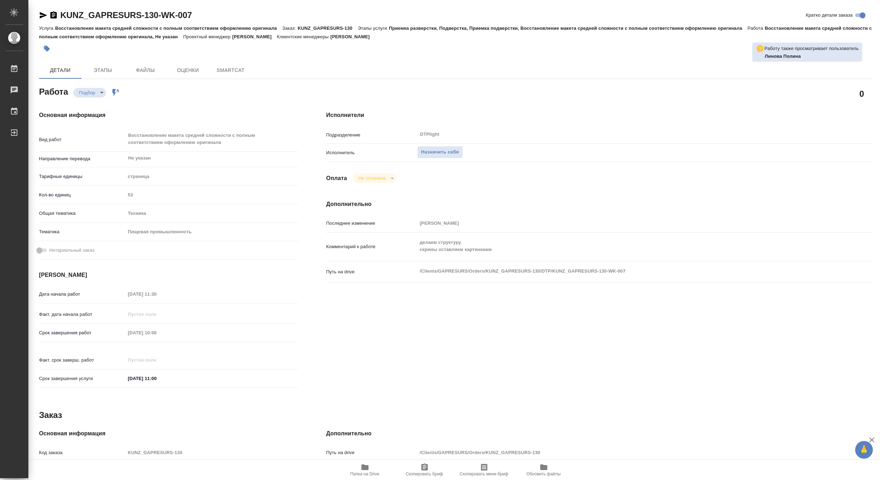
type textarea "x"
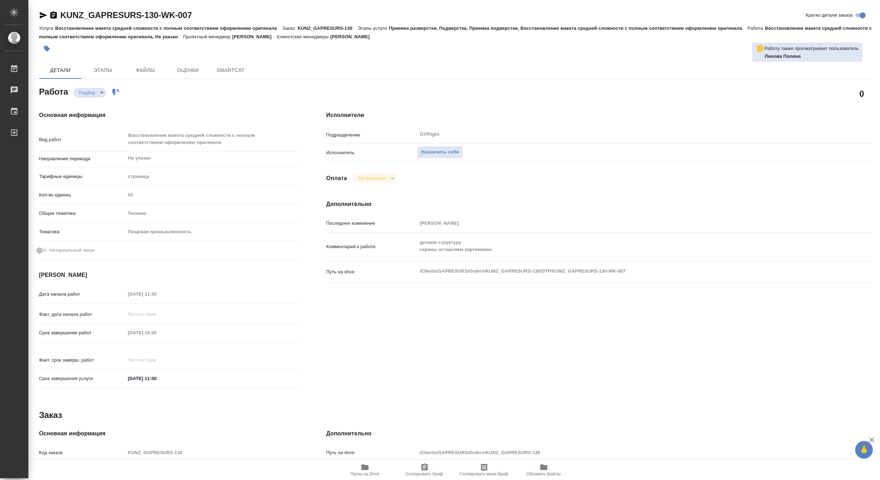
type textarea "x"
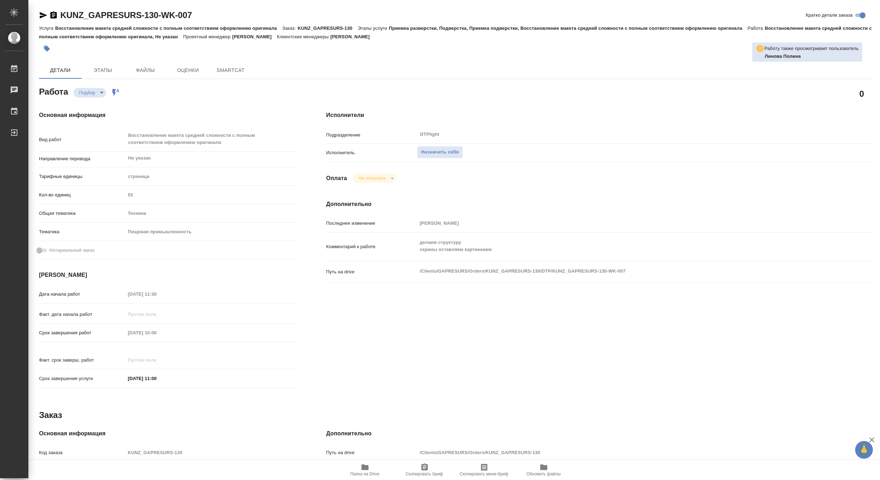
type textarea "x"
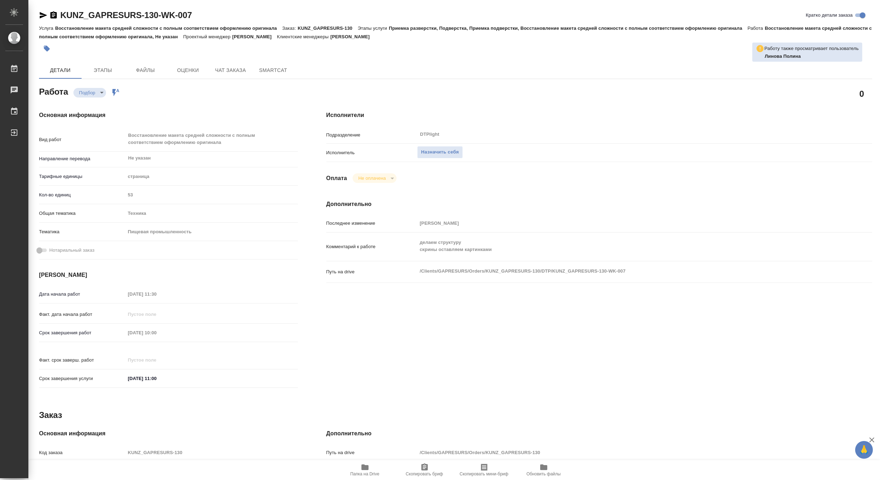
type textarea "x"
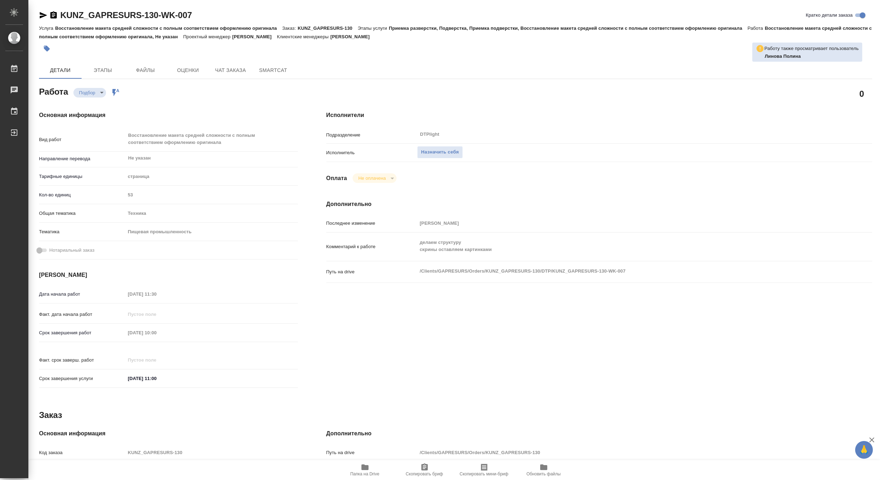
type textarea "x"
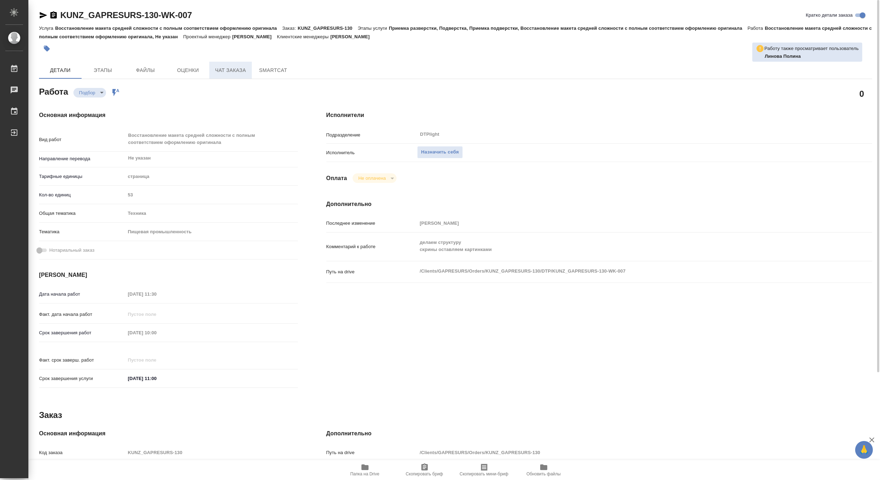
click at [227, 70] on span "Чат заказа" at bounding box center [231, 70] width 34 height 9
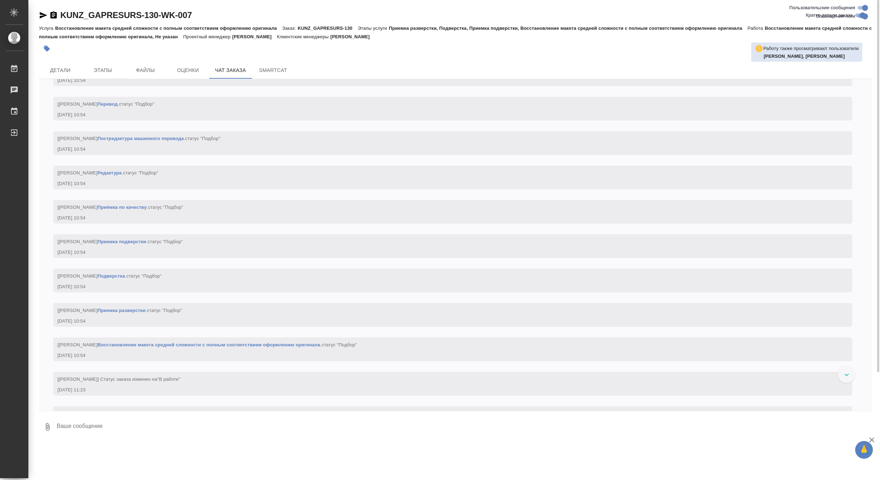
scroll to position [908, 0]
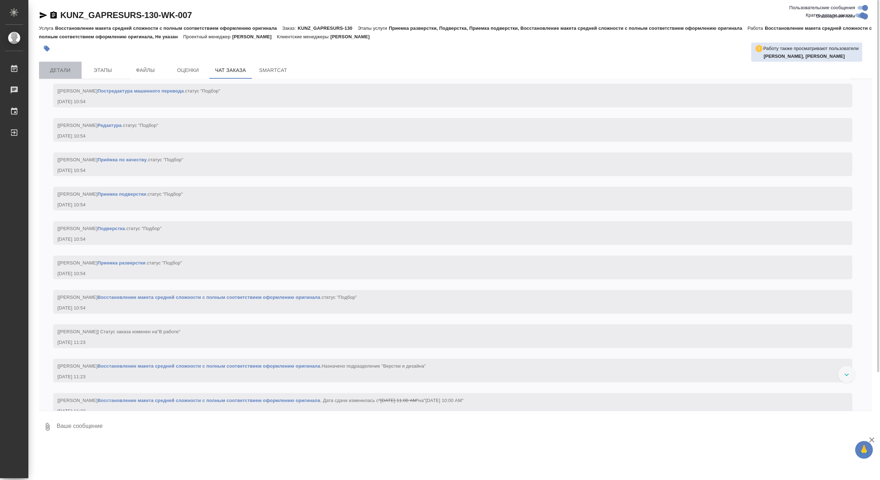
click at [66, 66] on span "Детали" at bounding box center [60, 70] width 34 height 9
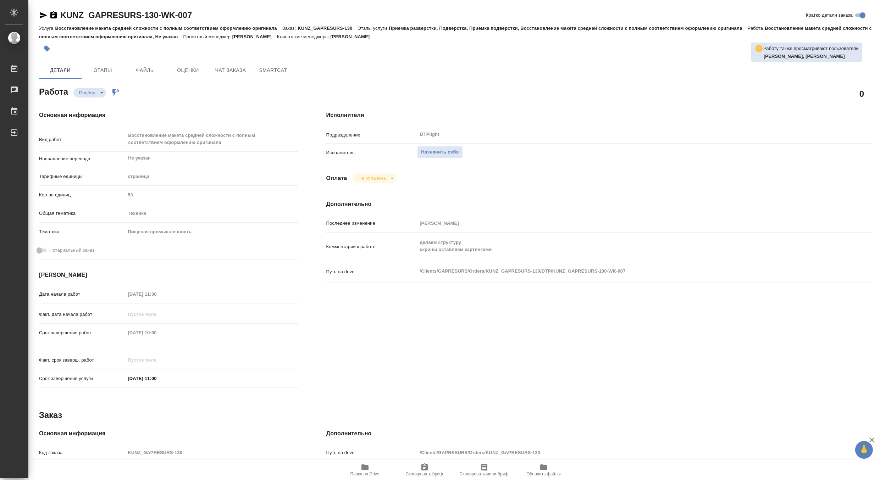
type textarea "x"
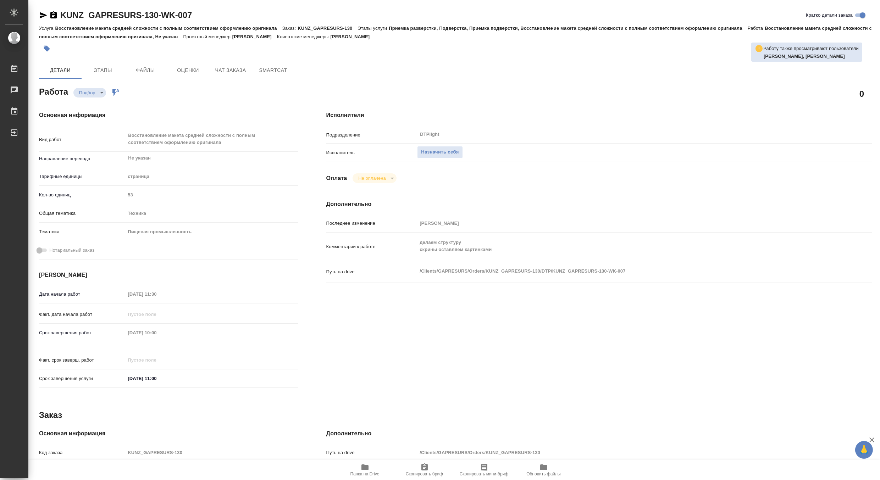
type textarea "x"
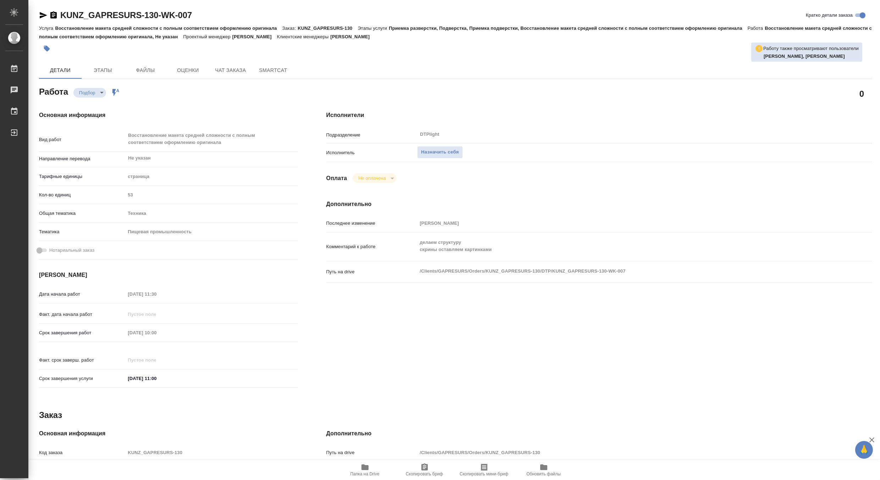
scroll to position [139, 0]
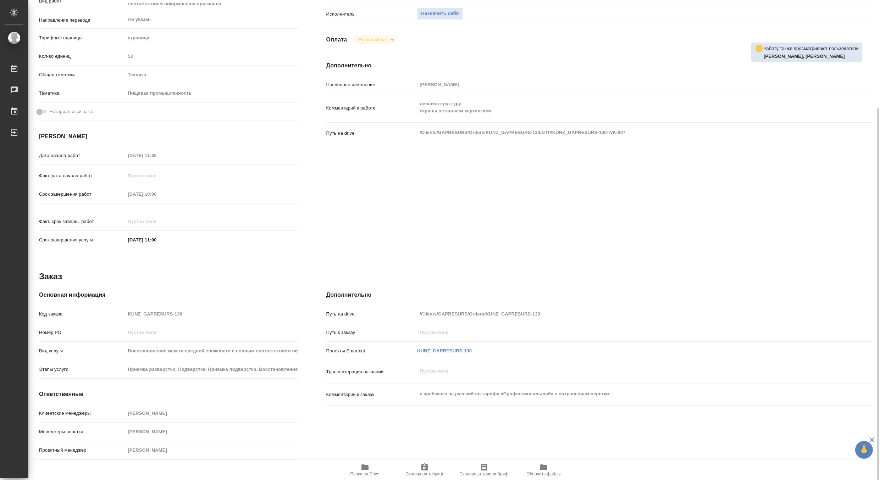
type textarea "x"
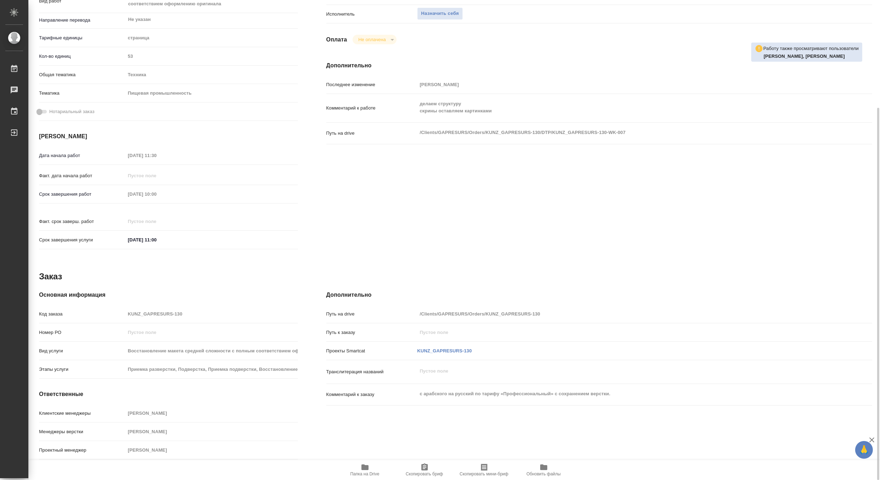
click at [355, 469] on span "Папка на Drive" at bounding box center [365, 469] width 51 height 13
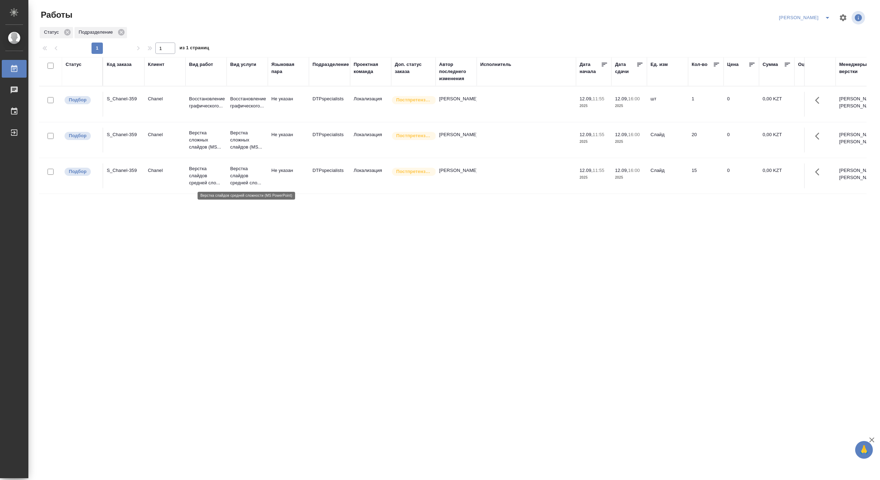
click at [237, 172] on p "Верстка слайдов средней сло..." at bounding box center [247, 175] width 34 height 21
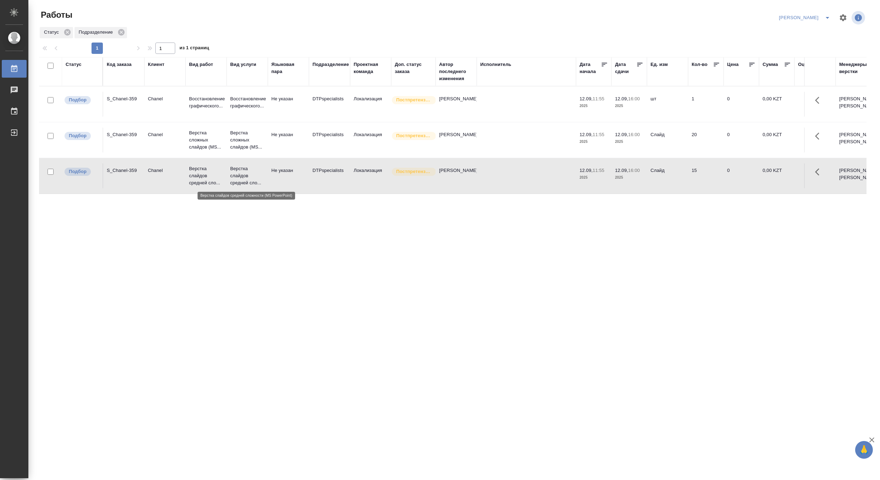
click at [237, 172] on p "Верстка слайдов средней сло..." at bounding box center [247, 175] width 34 height 21
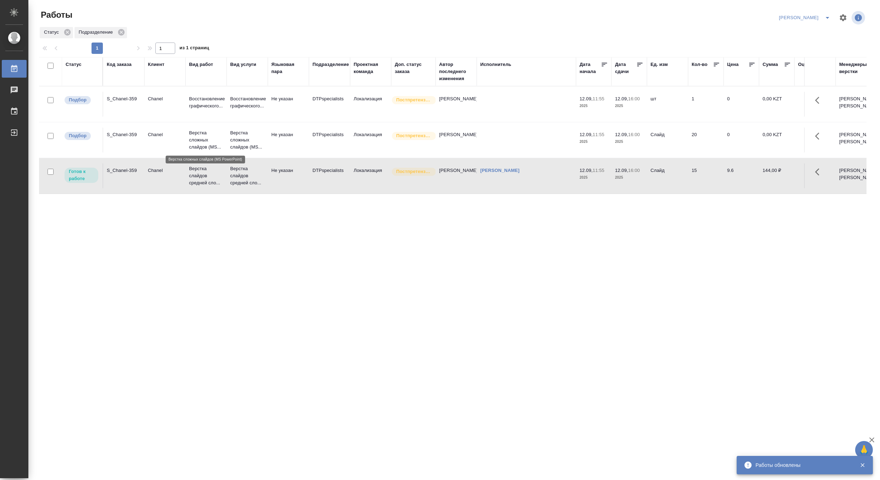
click at [211, 136] on p "Верстка сложных слайдов (MS..." at bounding box center [206, 140] width 34 height 21
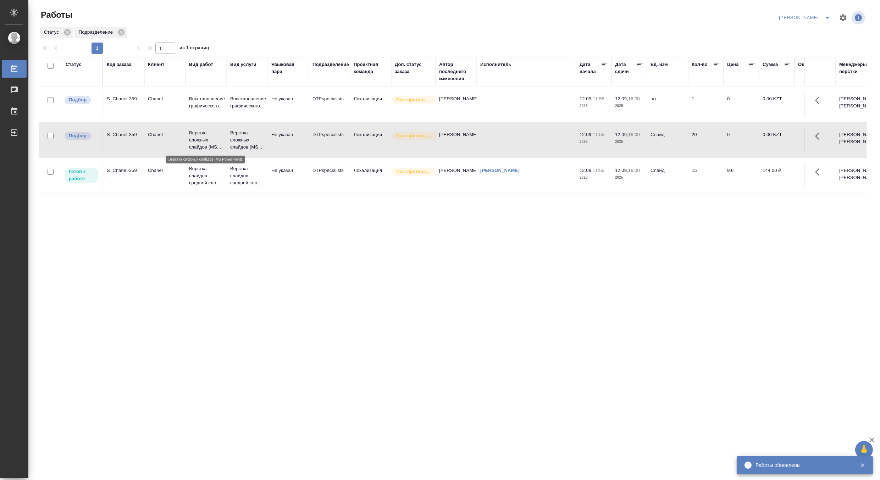
click at [211, 136] on p "Верстка сложных слайдов (MS..." at bounding box center [206, 140] width 34 height 21
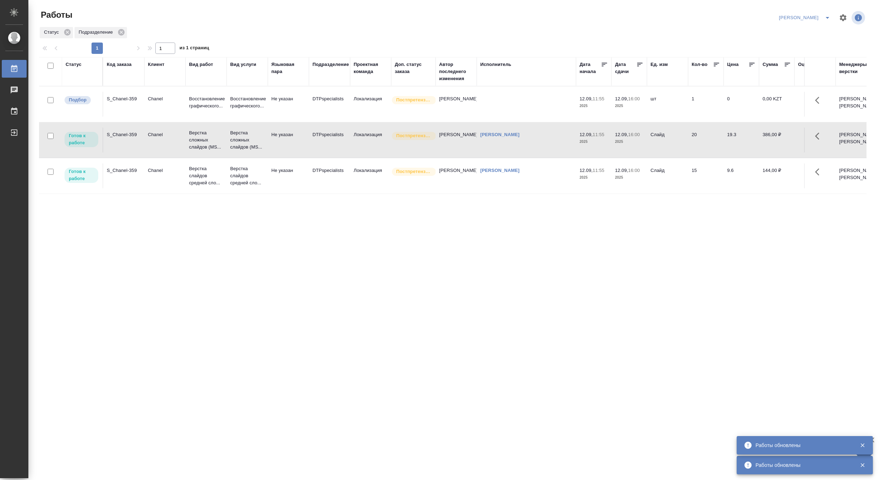
click at [270, 105] on td "Не указан" at bounding box center [288, 104] width 41 height 25
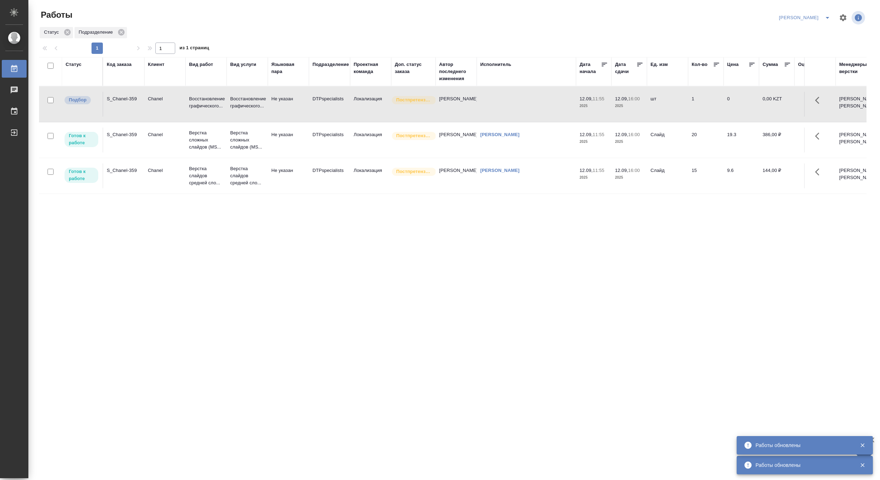
click at [270, 105] on td "Не указан" at bounding box center [288, 104] width 41 height 25
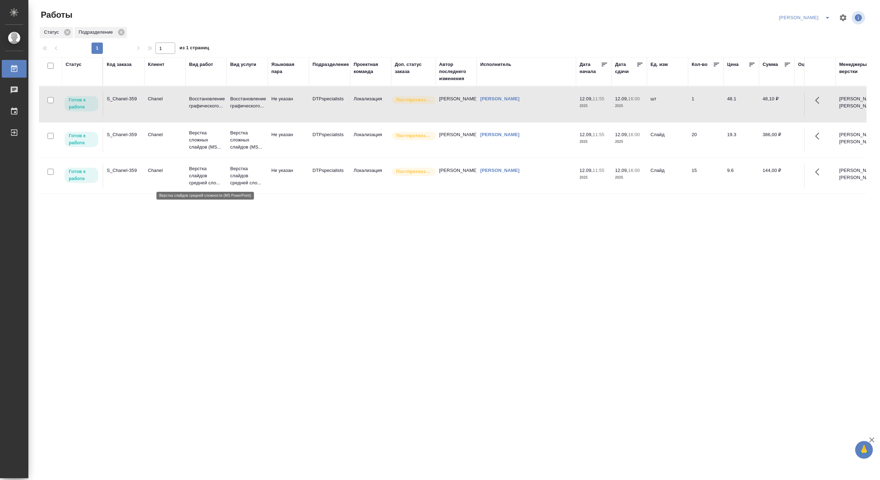
click at [207, 172] on p "Верстка слайдов средней сло..." at bounding box center [206, 175] width 34 height 21
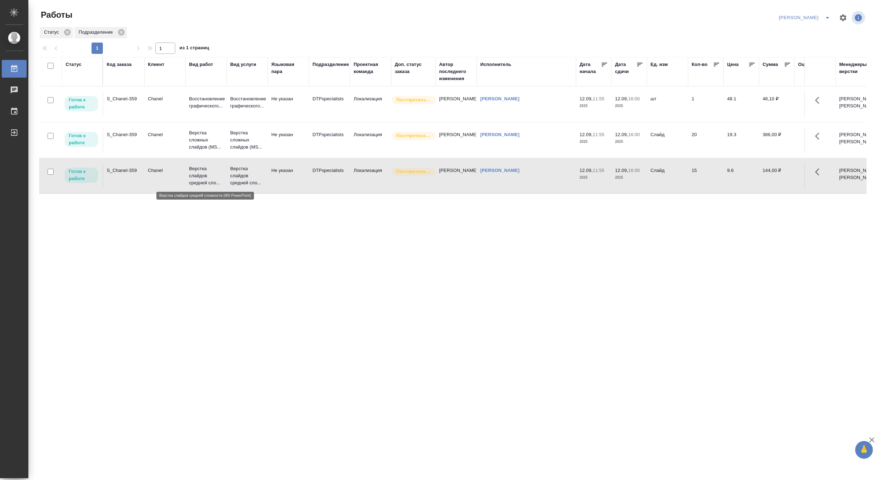
click at [207, 172] on p "Верстка слайдов средней сло..." at bounding box center [206, 175] width 34 height 21
click at [829, 12] on button "split button" at bounding box center [828, 17] width 14 height 11
click at [817, 28] on li "Матвеева_В работе" at bounding box center [801, 31] width 68 height 11
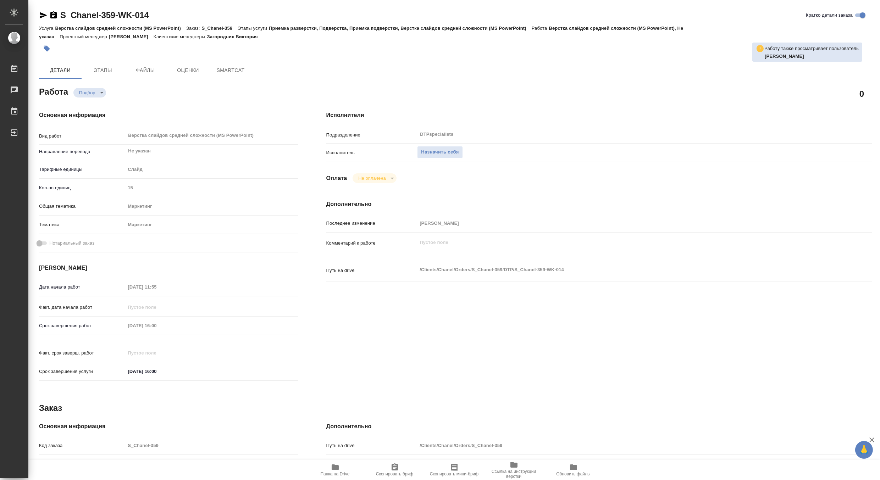
type textarea "x"
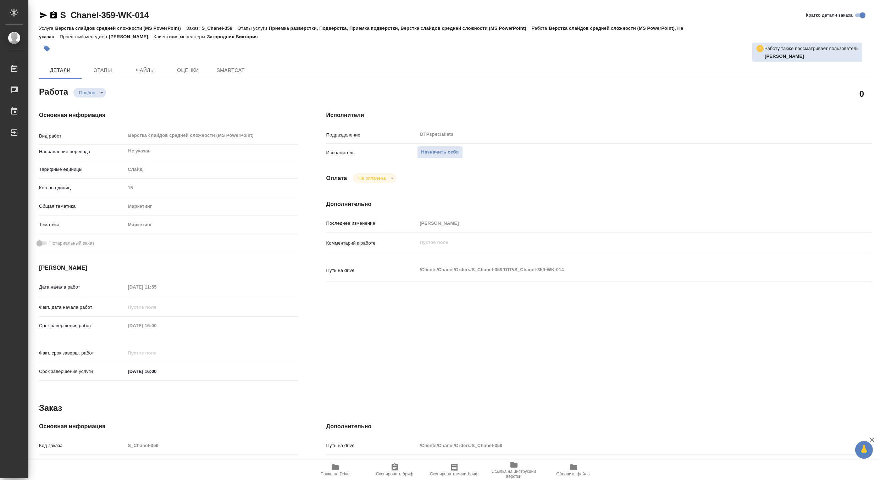
type textarea "x"
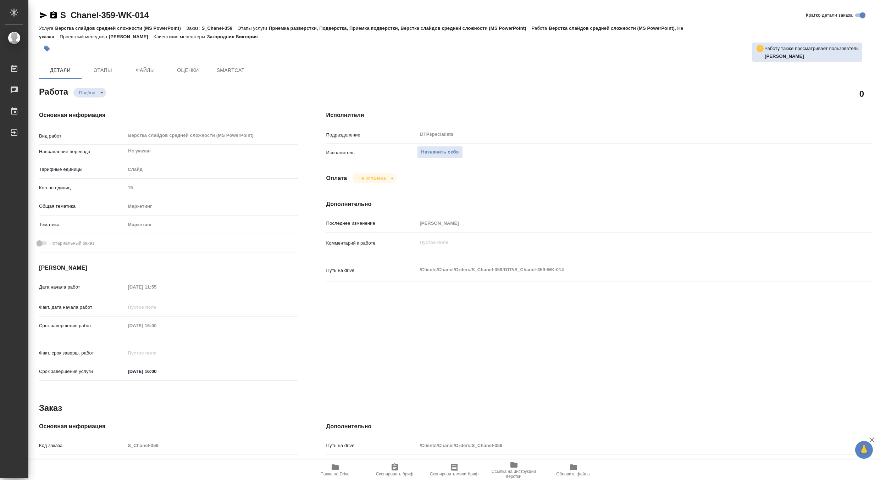
type textarea "x"
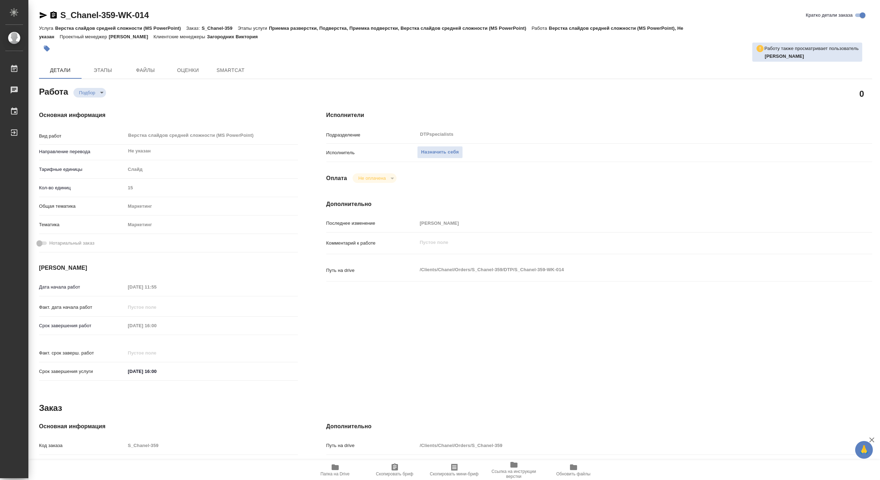
type textarea "x"
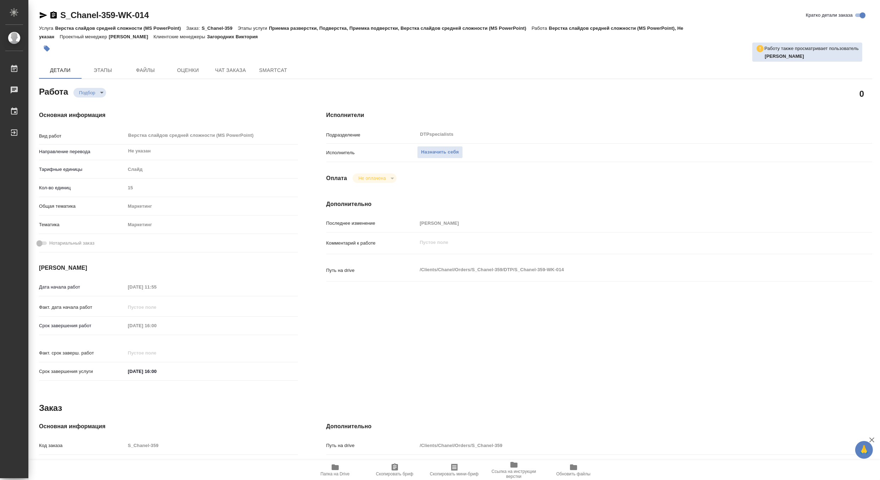
type textarea "x"
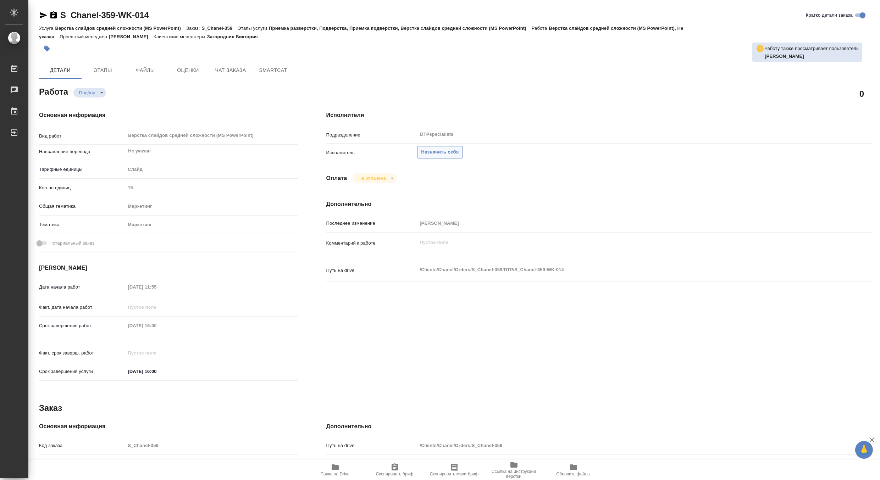
type textarea "x"
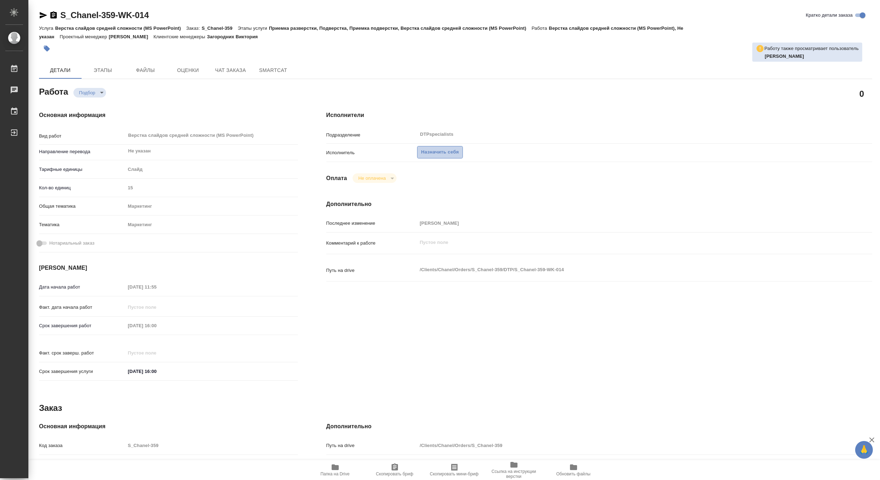
click at [439, 152] on span "Назначить себя" at bounding box center [440, 152] width 38 height 8
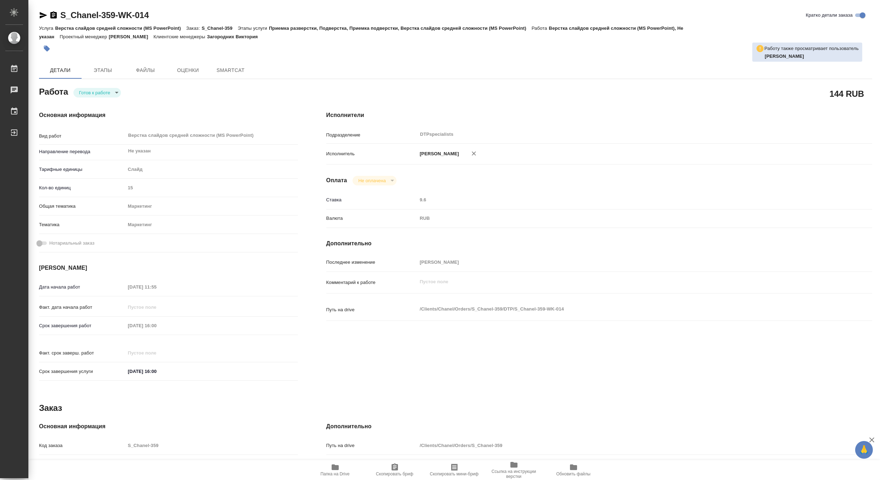
type textarea "x"
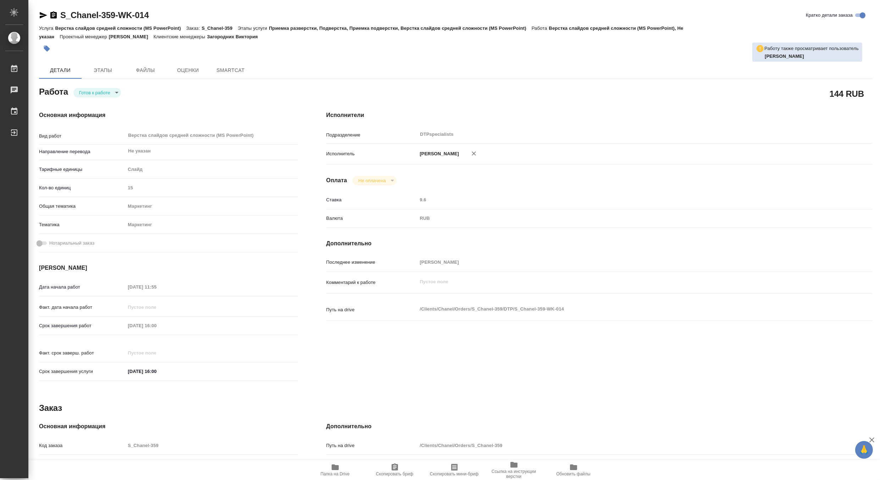
type textarea "x"
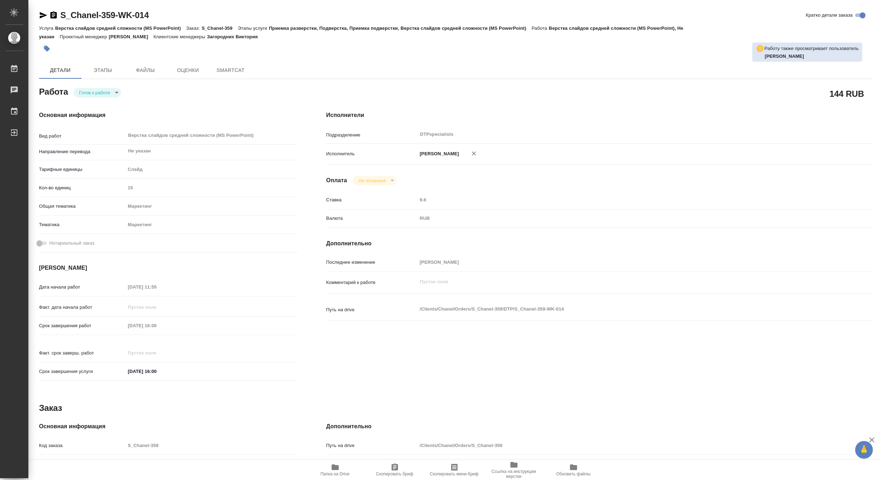
type textarea "x"
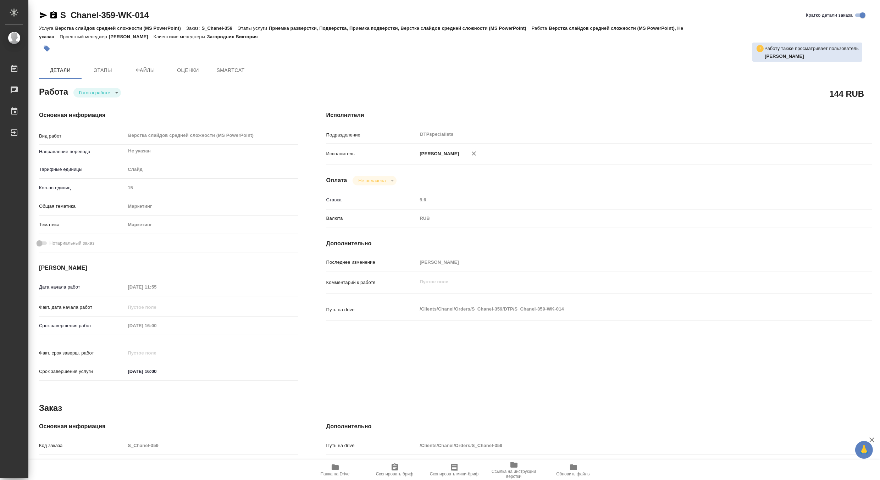
type textarea "x"
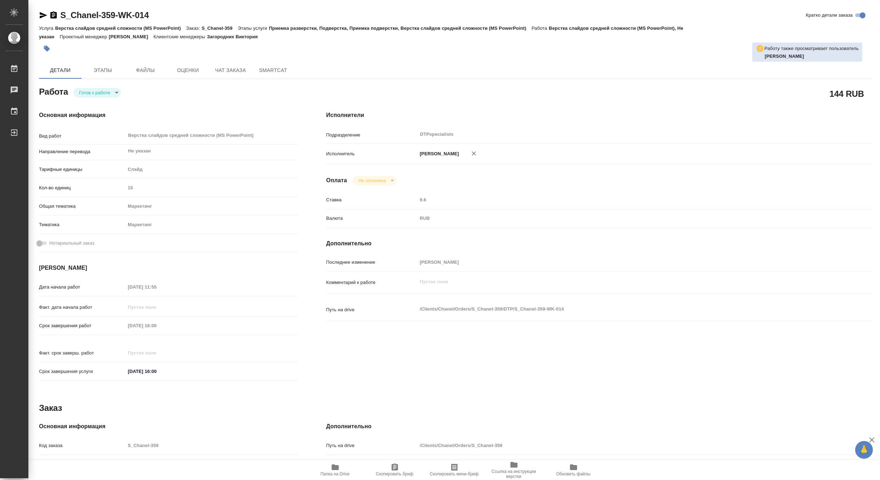
type textarea "x"
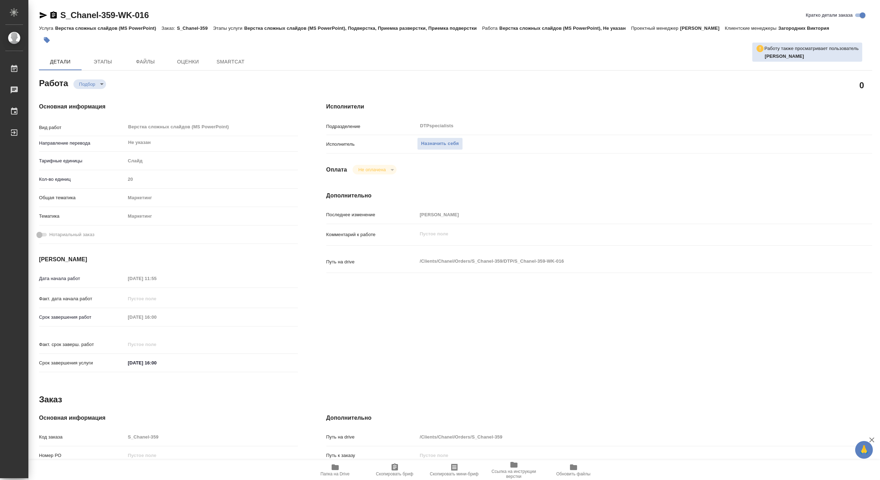
type textarea "x"
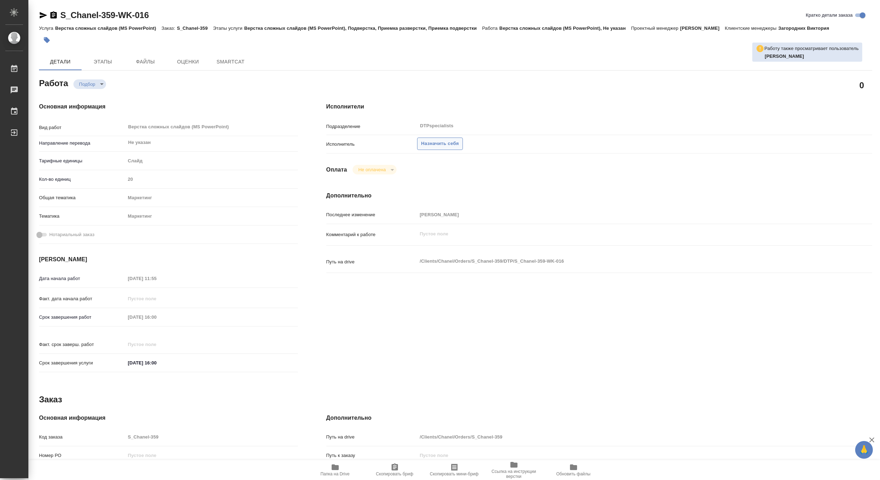
type textarea "x"
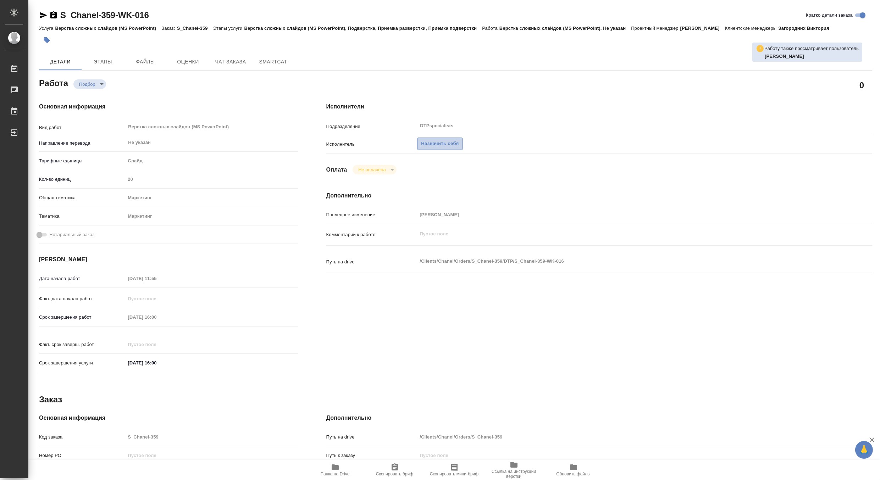
click at [441, 144] on span "Назначить себя" at bounding box center [440, 144] width 38 height 8
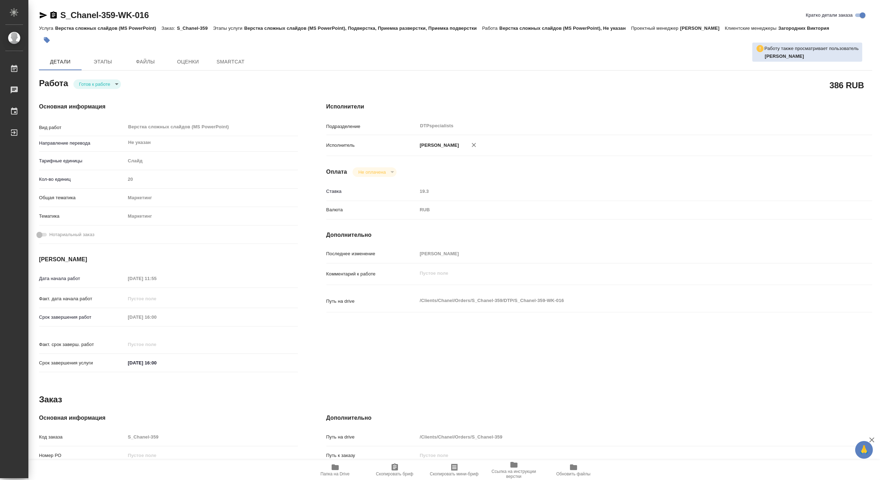
type textarea "x"
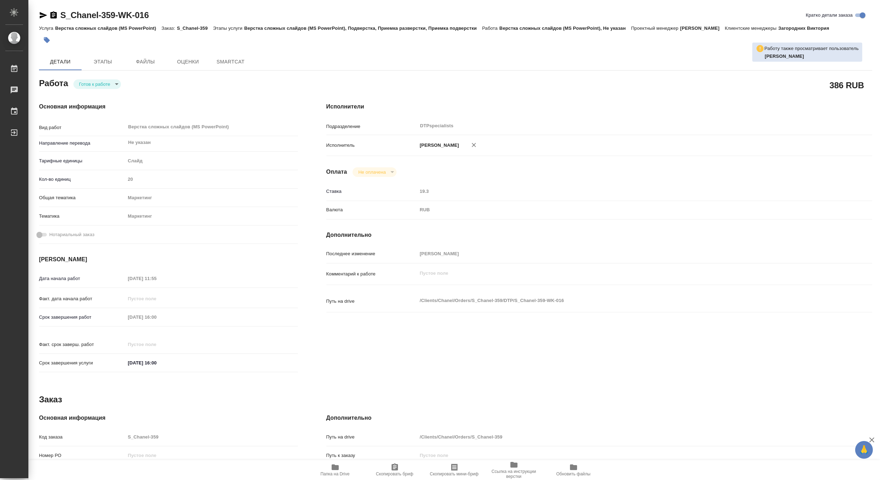
type textarea "x"
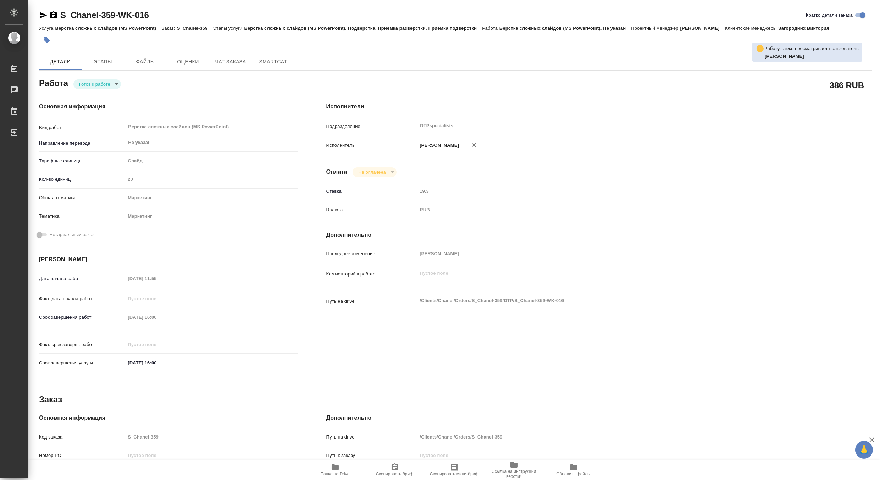
type textarea "x"
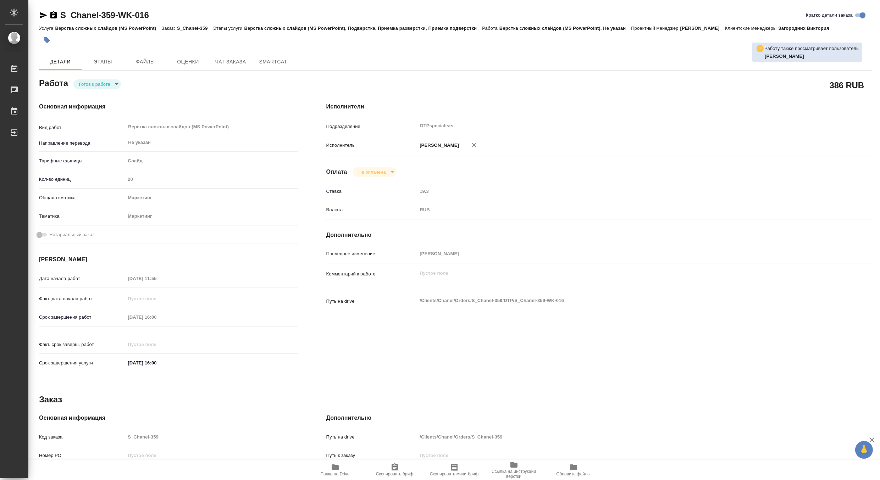
type textarea "x"
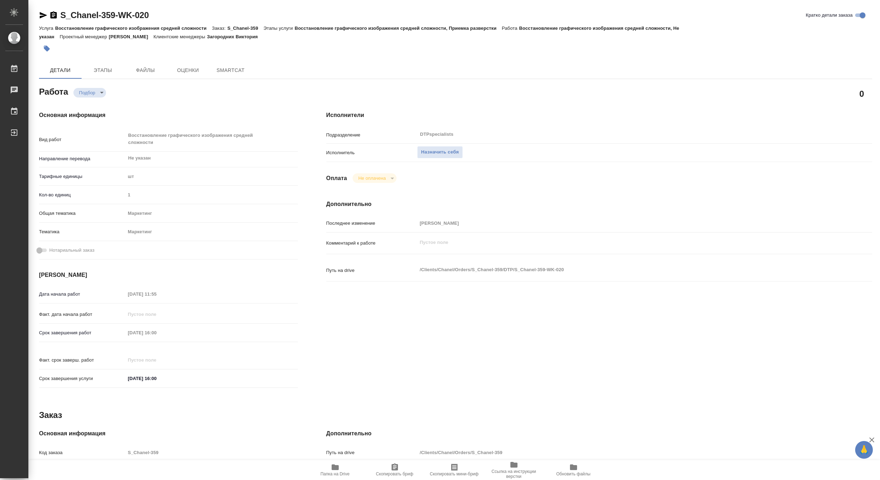
type textarea "x"
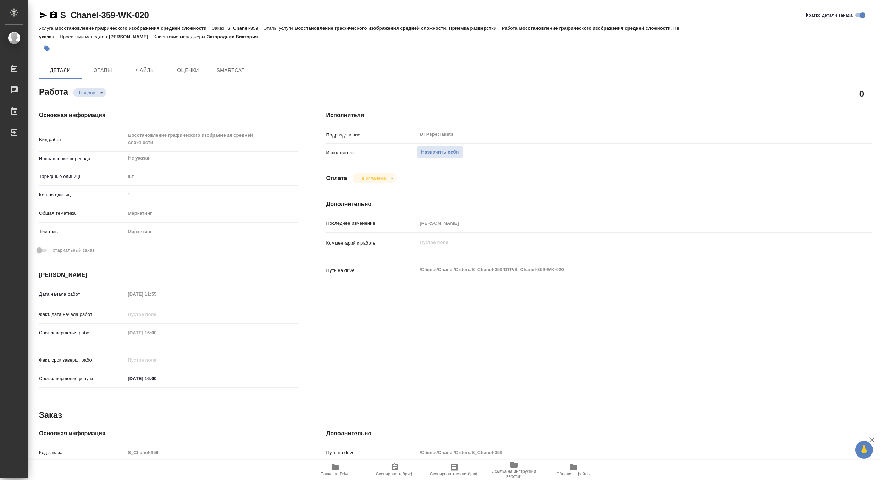
type textarea "x"
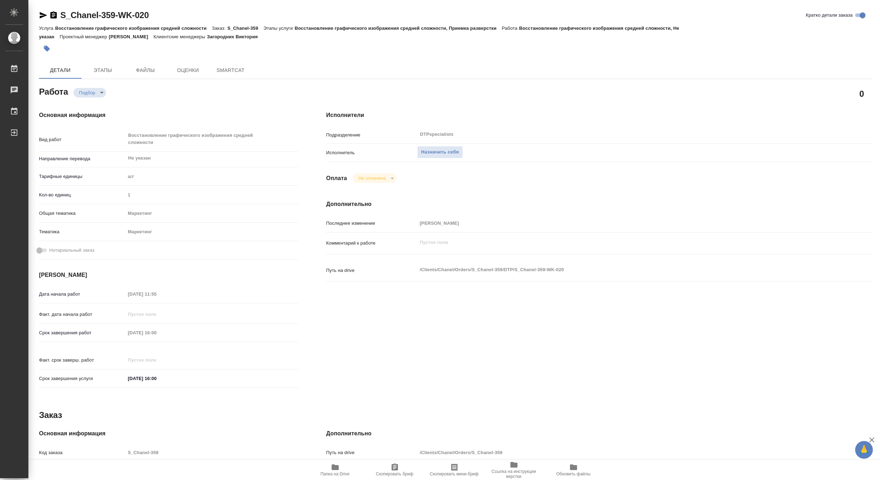
type textarea "x"
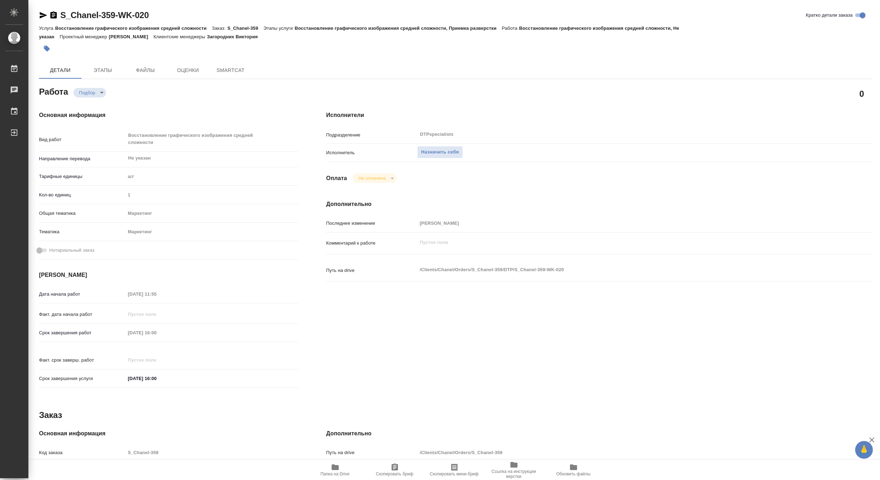
type textarea "x"
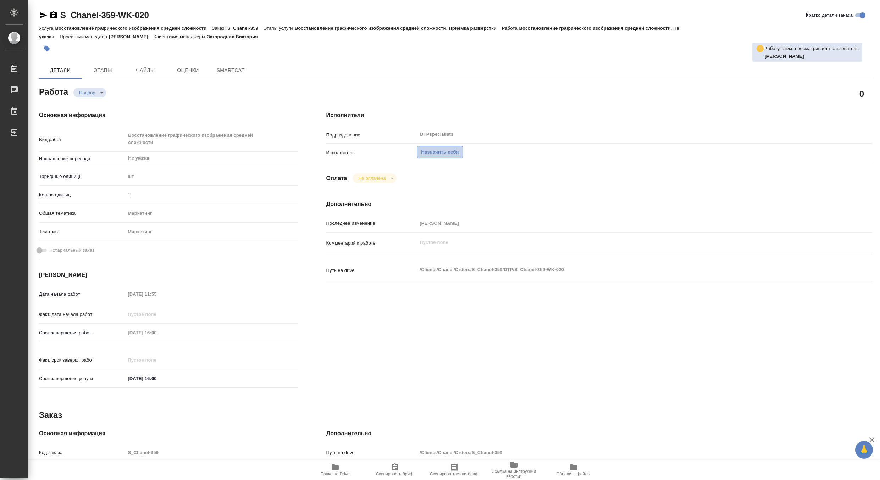
click at [440, 153] on span "Назначить себя" at bounding box center [440, 152] width 38 height 8
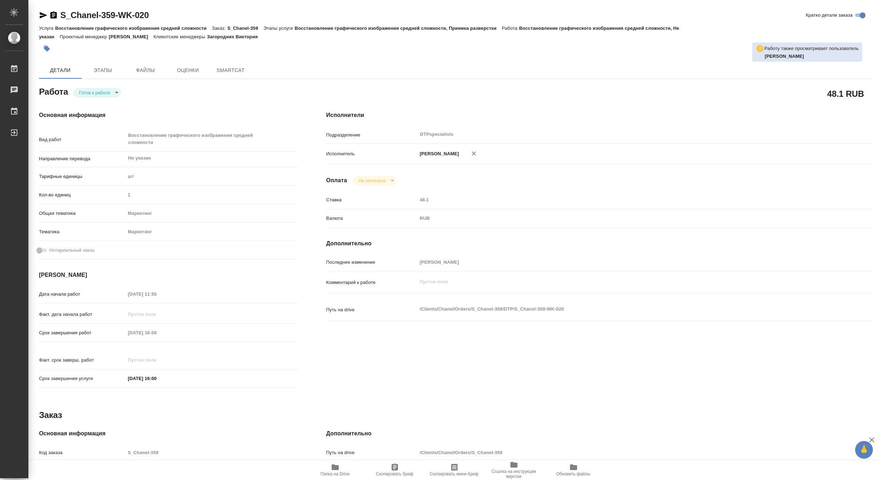
type textarea "x"
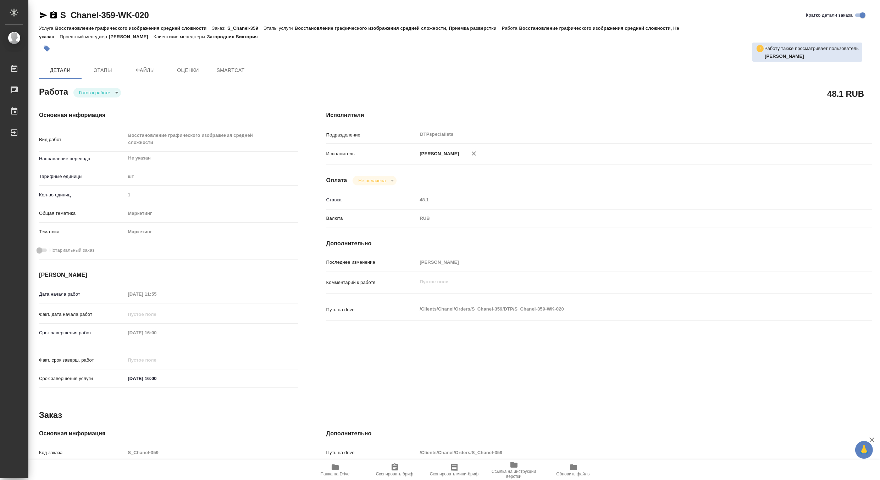
type textarea "x"
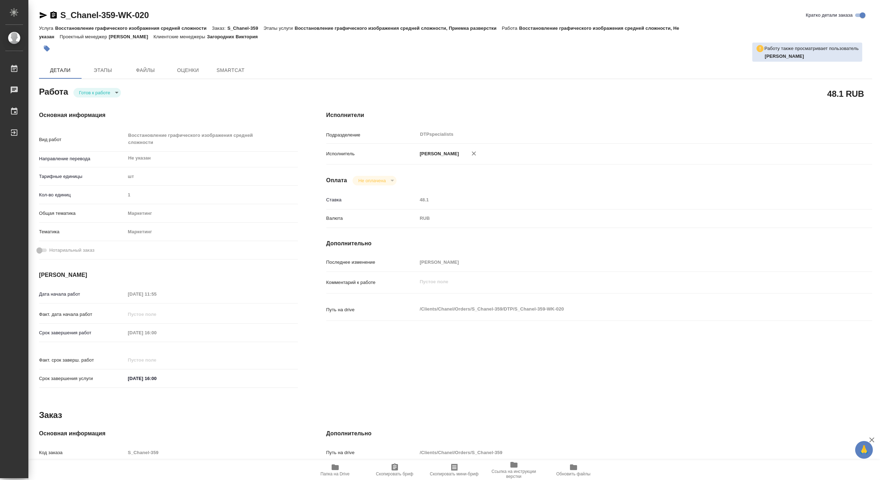
type textarea "x"
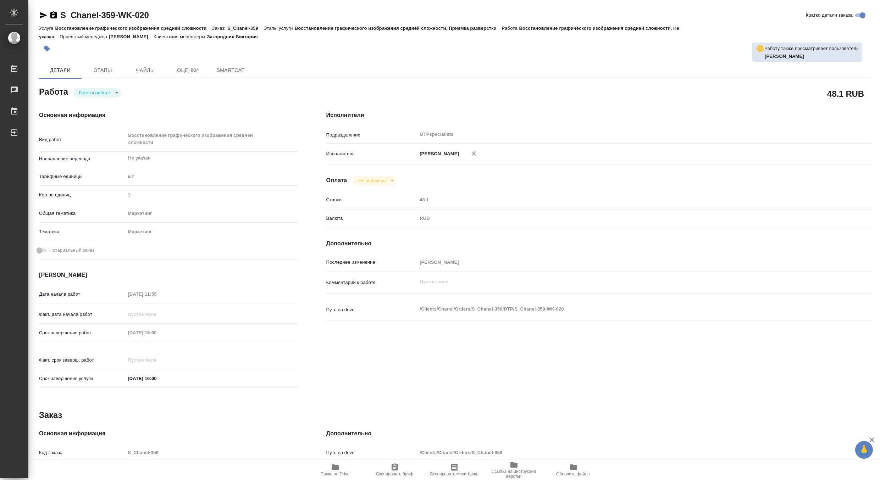
type textarea "x"
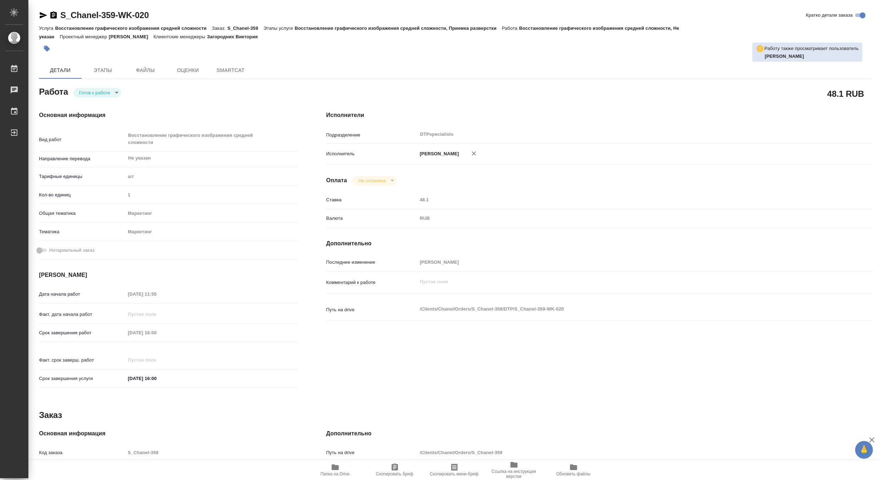
type textarea "x"
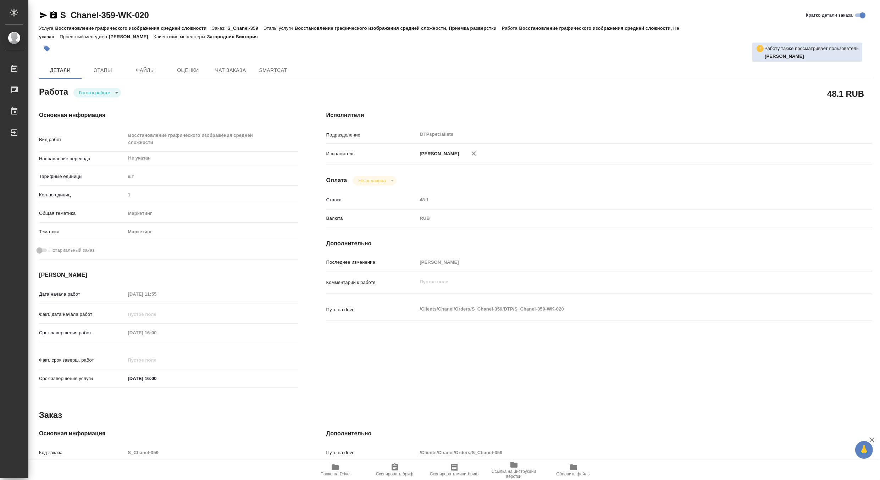
type textarea "x"
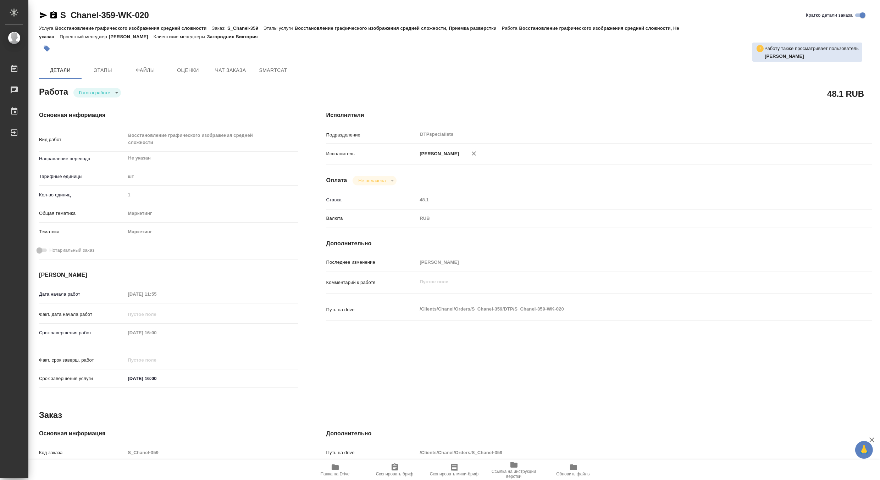
type textarea "x"
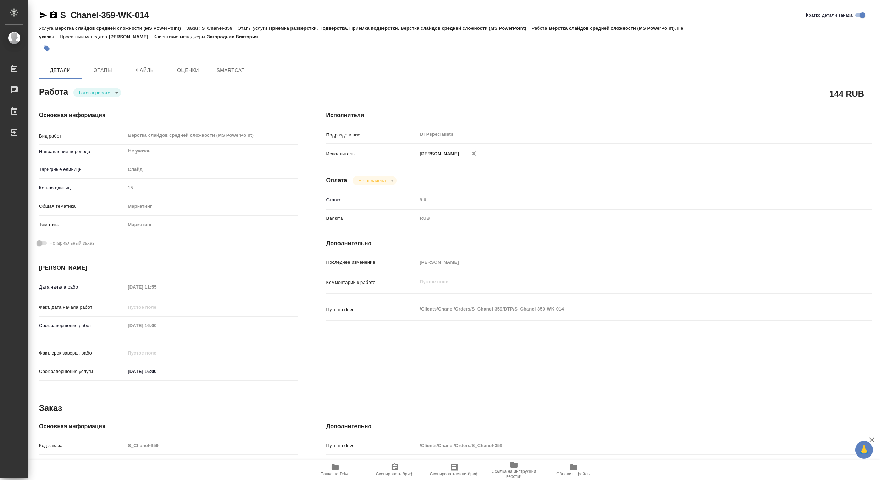
type textarea "x"
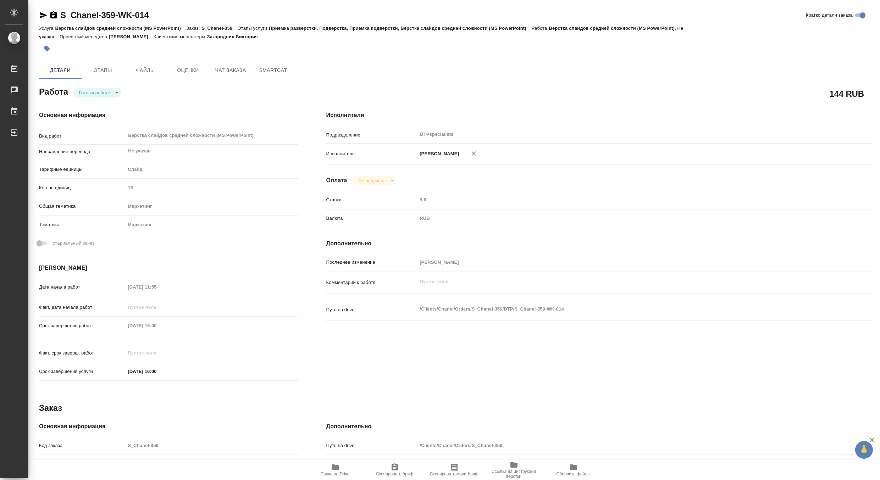
click at [341, 470] on span "Папка на Drive" at bounding box center [335, 469] width 51 height 13
type textarea "x"
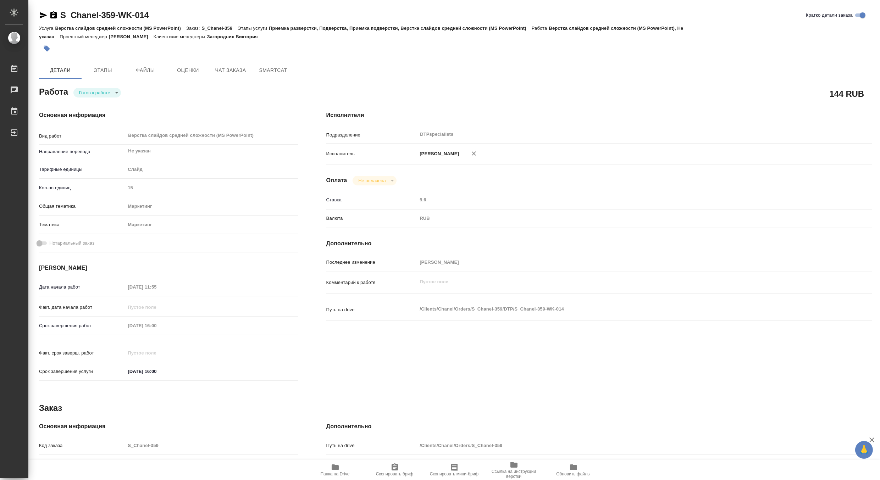
type textarea "x"
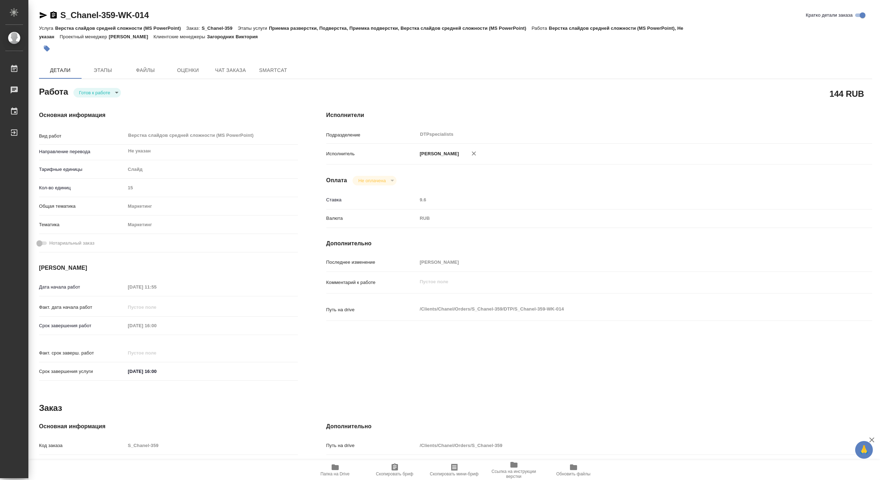
type textarea "x"
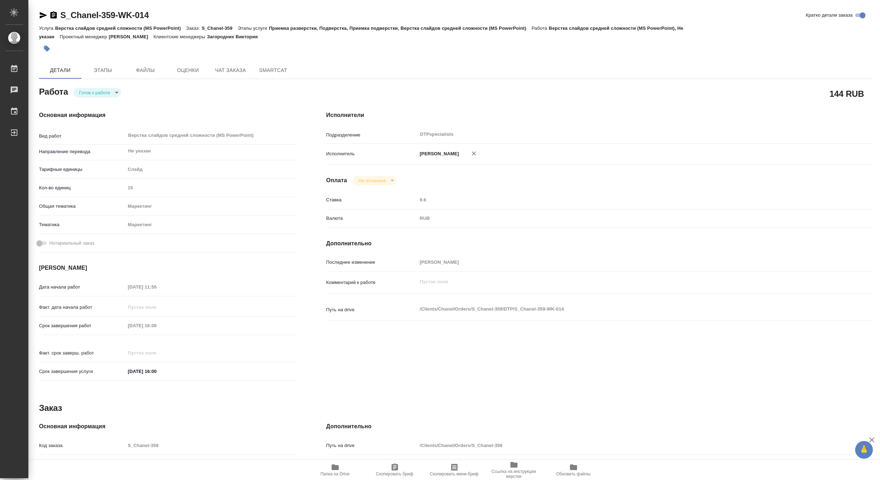
type textarea "x"
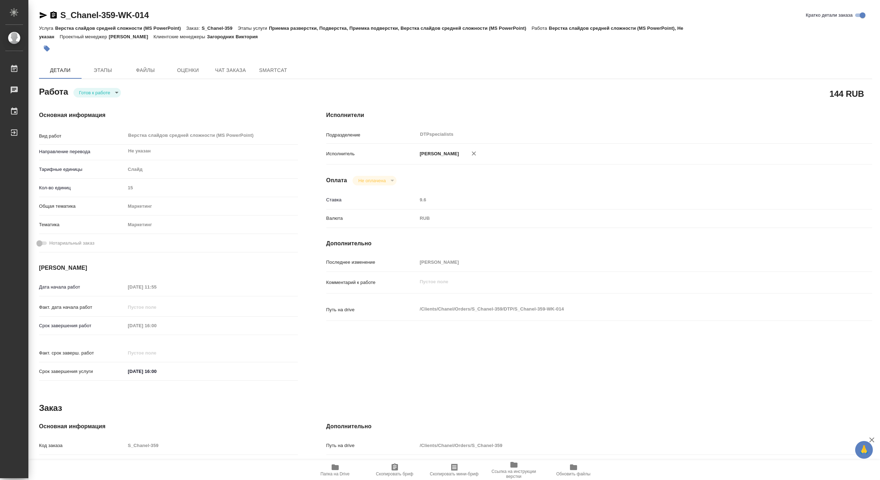
type textarea "x"
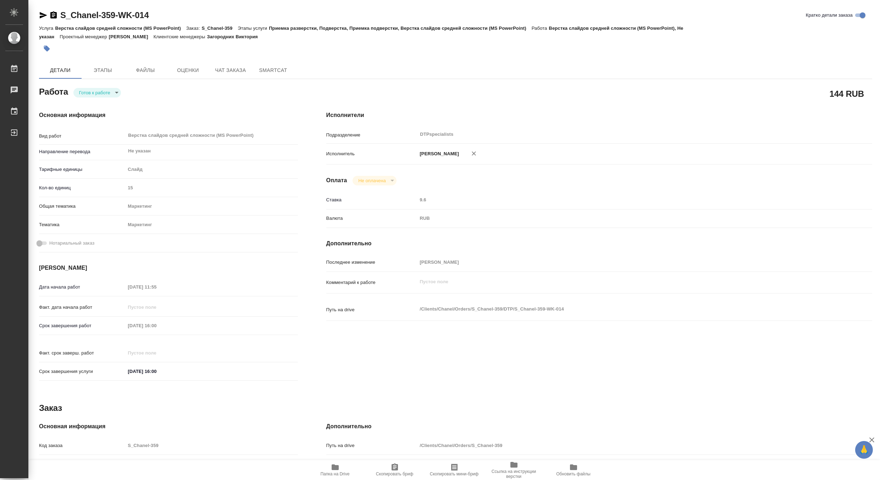
type textarea "x"
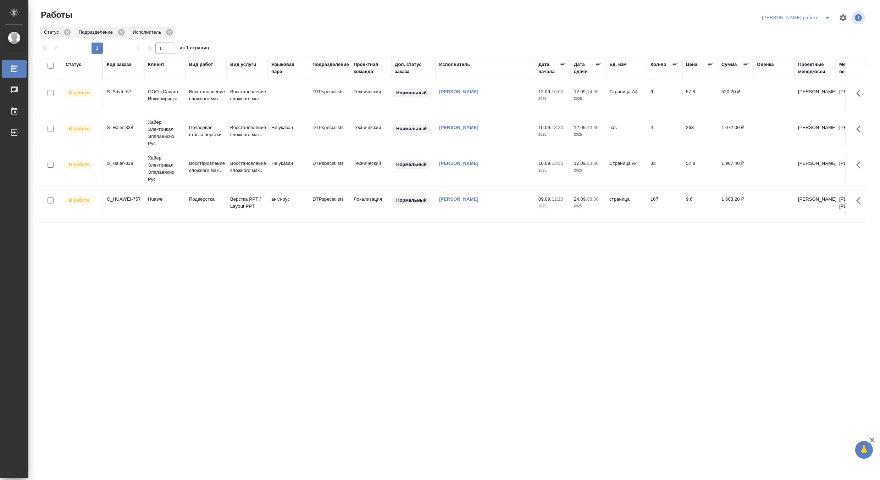
click at [224, 95] on td "Восстановление сложного мак..." at bounding box center [206, 97] width 41 height 25
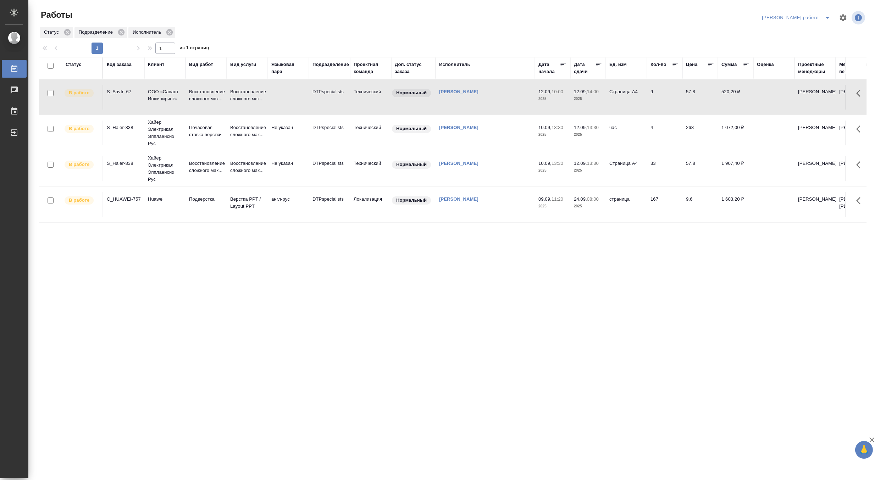
click at [224, 95] on td "Восстановление сложного мак..." at bounding box center [206, 97] width 41 height 25
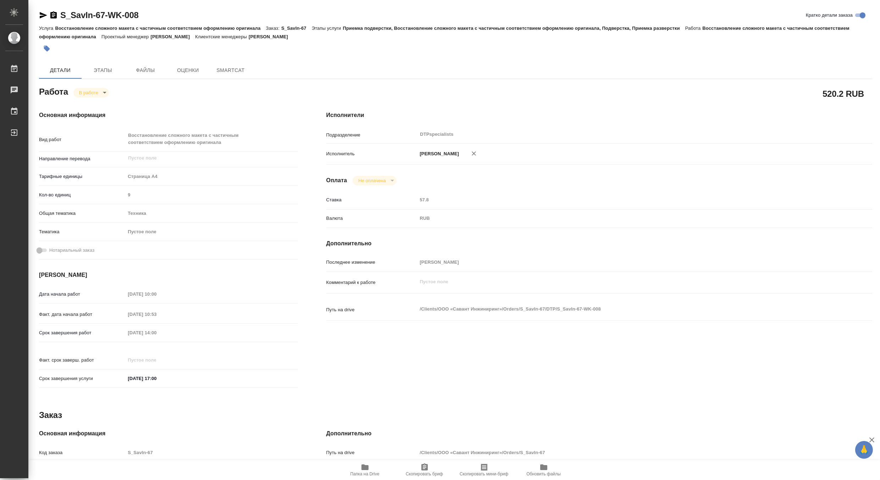
type textarea "x"
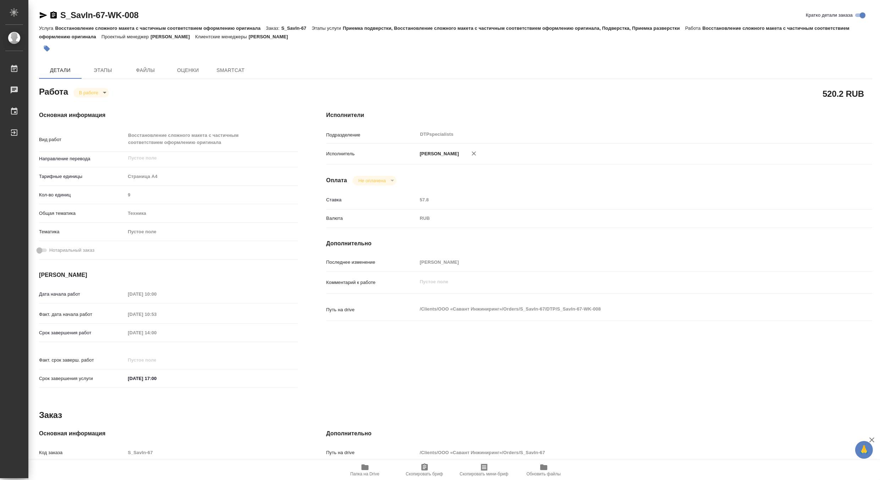
type textarea "x"
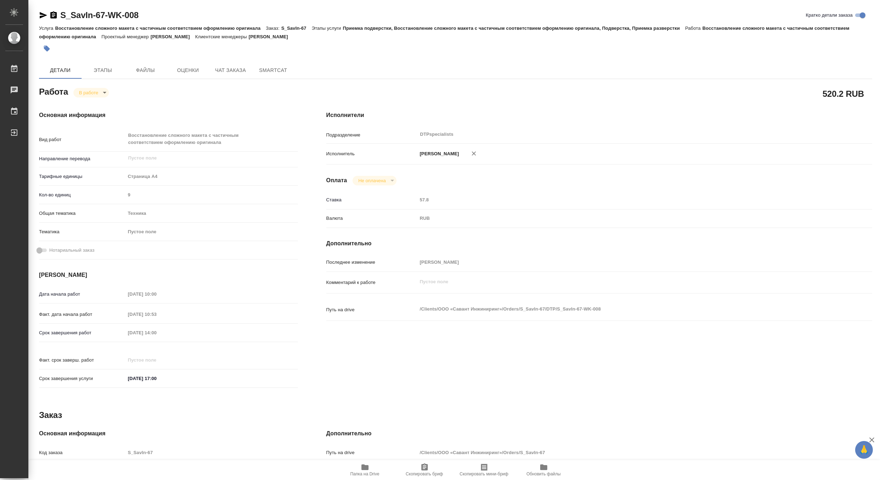
type textarea "x"
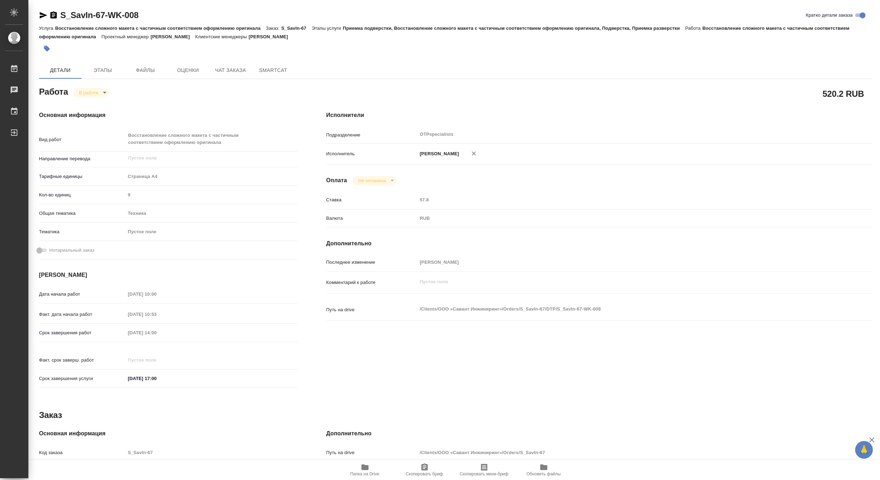
type textarea "x"
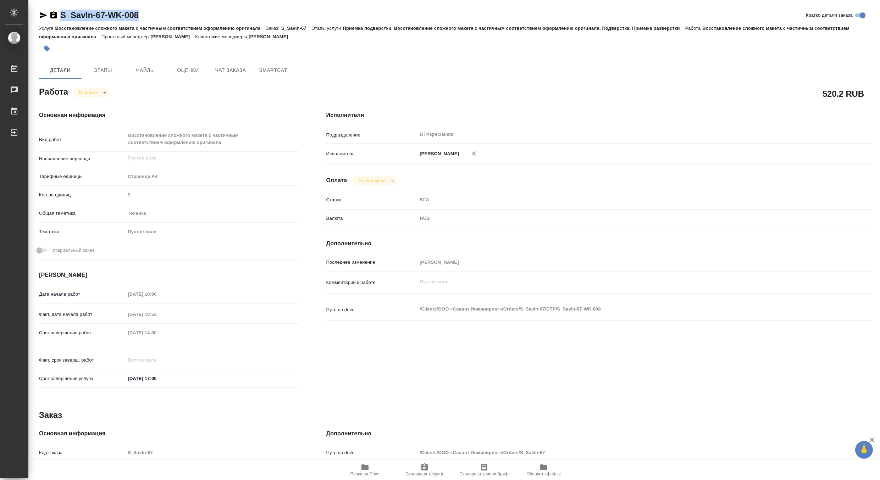
drag, startPoint x: 148, startPoint y: 15, endPoint x: 60, endPoint y: 15, distance: 88.3
click at [60, 15] on div "S_SavIn-67-WK-008 Кратко детали заказа" at bounding box center [455, 15] width 833 height 11
copy link "S_SavIn-67-WK-008"
click at [361, 470] on icon "button" at bounding box center [365, 467] width 9 height 9
click at [368, 471] on icon "button" at bounding box center [365, 467] width 9 height 9
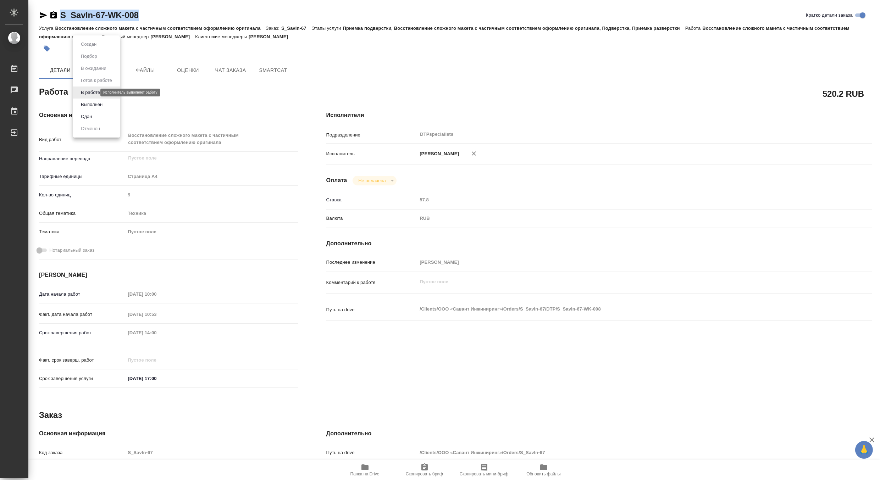
click at [83, 92] on body "🙏 .cls-1 fill:#fff; AWATERA Matveeva Maria Работы 0 Чаты График Выйти S_SavIn-6…" at bounding box center [440, 240] width 880 height 480
click at [85, 101] on button "Выполнен" at bounding box center [92, 105] width 26 height 8
type textarea "x"
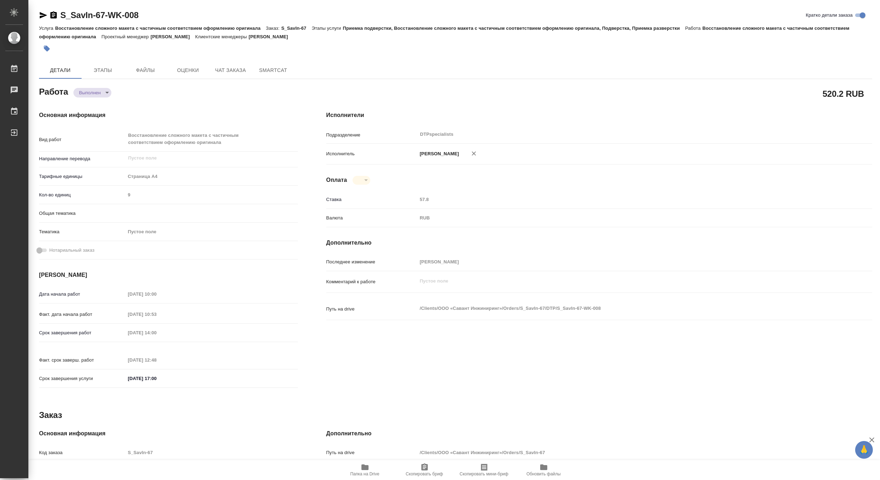
type textarea "x"
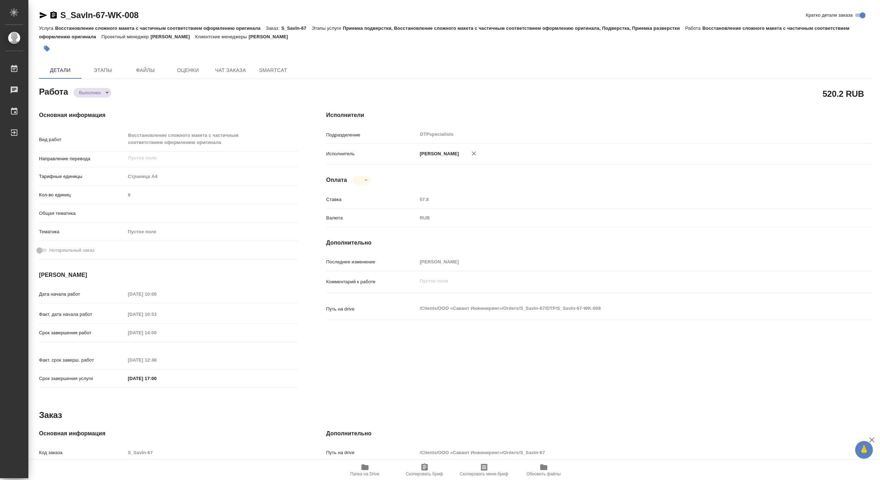
type textarea "x"
